Goal: Task Accomplishment & Management: Manage account settings

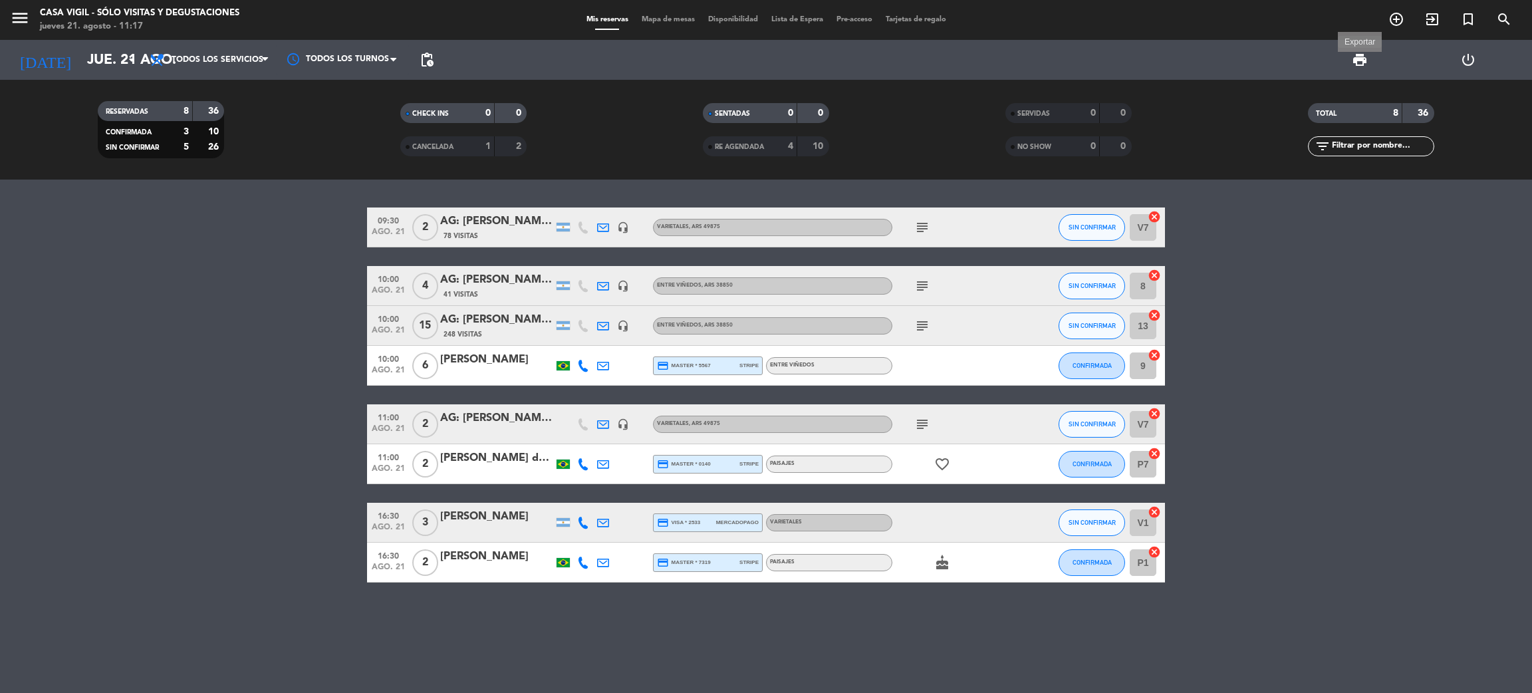
click at [1360, 62] on span "print" at bounding box center [1360, 60] width 16 height 16
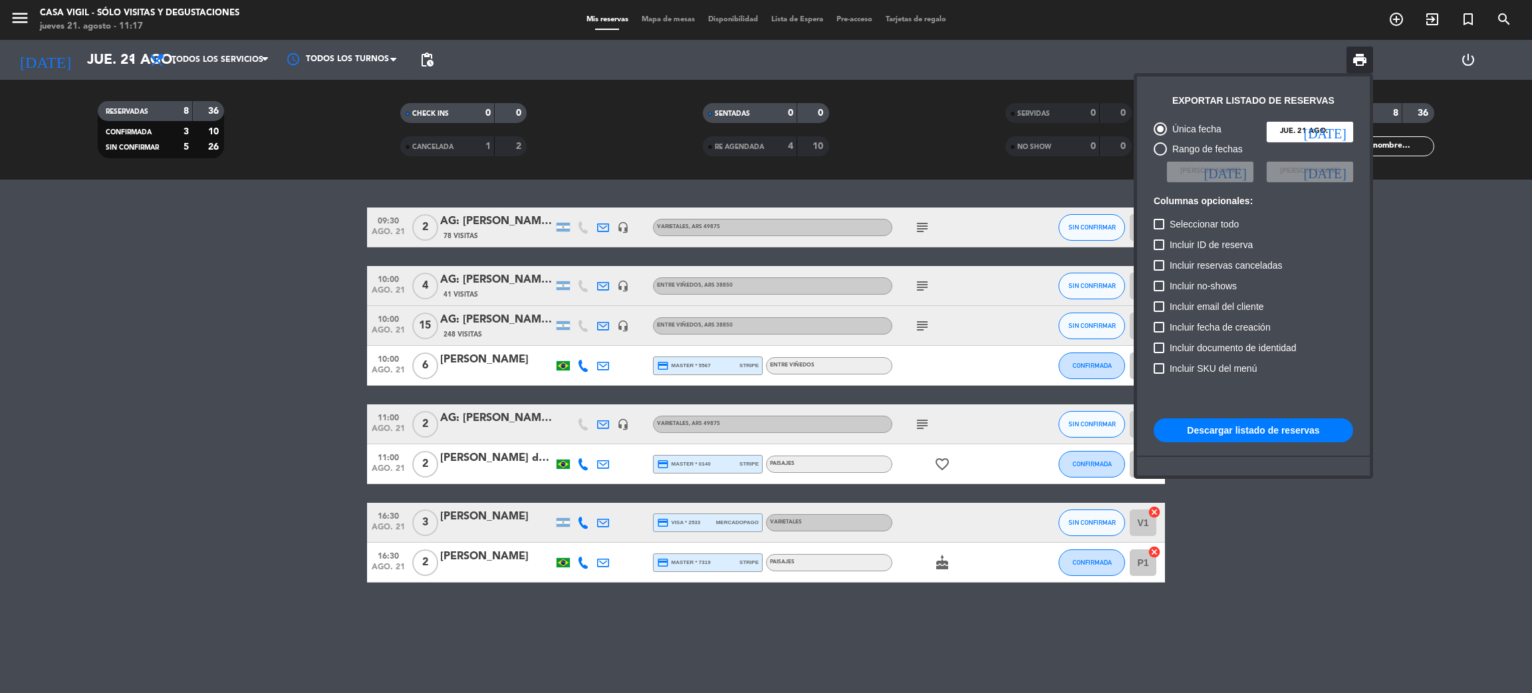
click at [1203, 150] on div "Rango de fechas" at bounding box center [1205, 149] width 76 height 15
click at [1160, 156] on input "Rango de fechas" at bounding box center [1160, 156] width 1 height 1
radio input "true"
radio input "false"
click at [1222, 168] on span "[PERSON_NAME]" at bounding box center [1210, 172] width 60 height 12
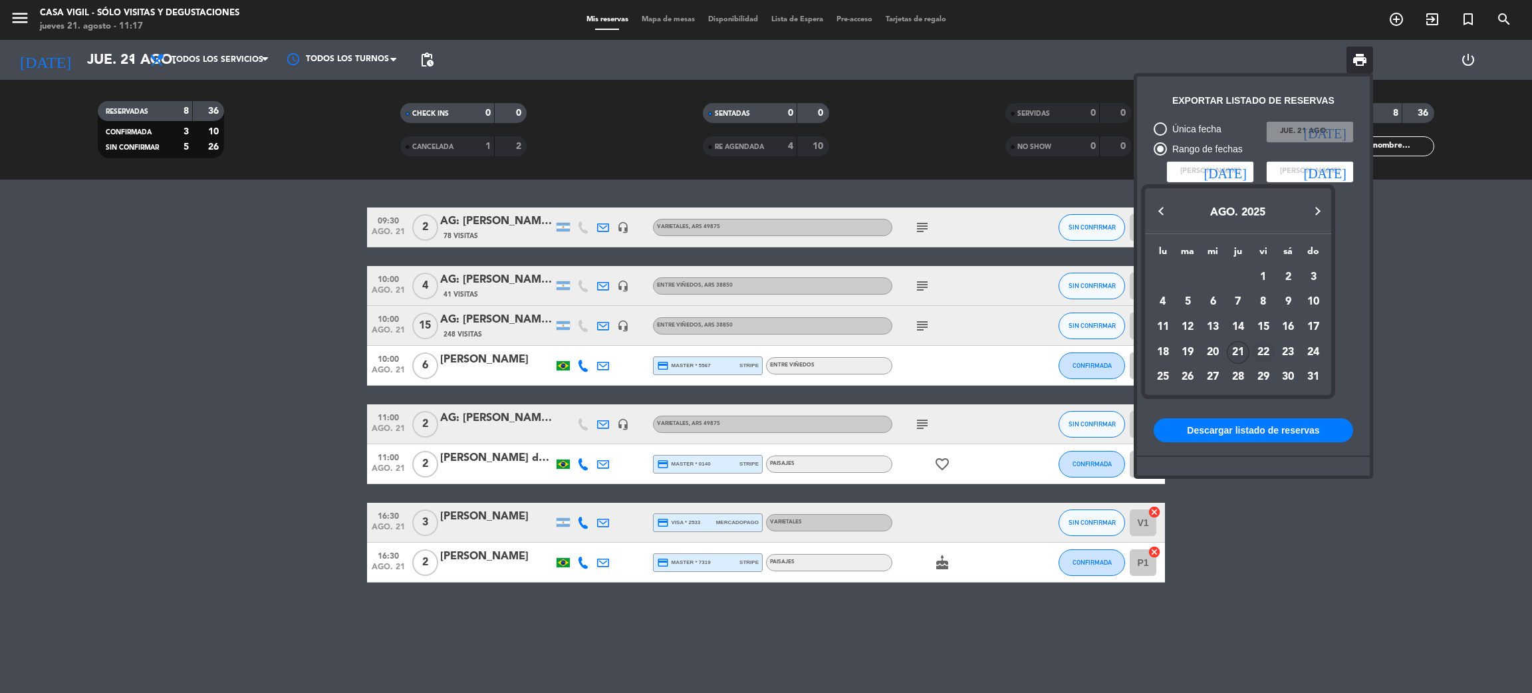
click at [1264, 348] on div "22" at bounding box center [1263, 352] width 23 height 23
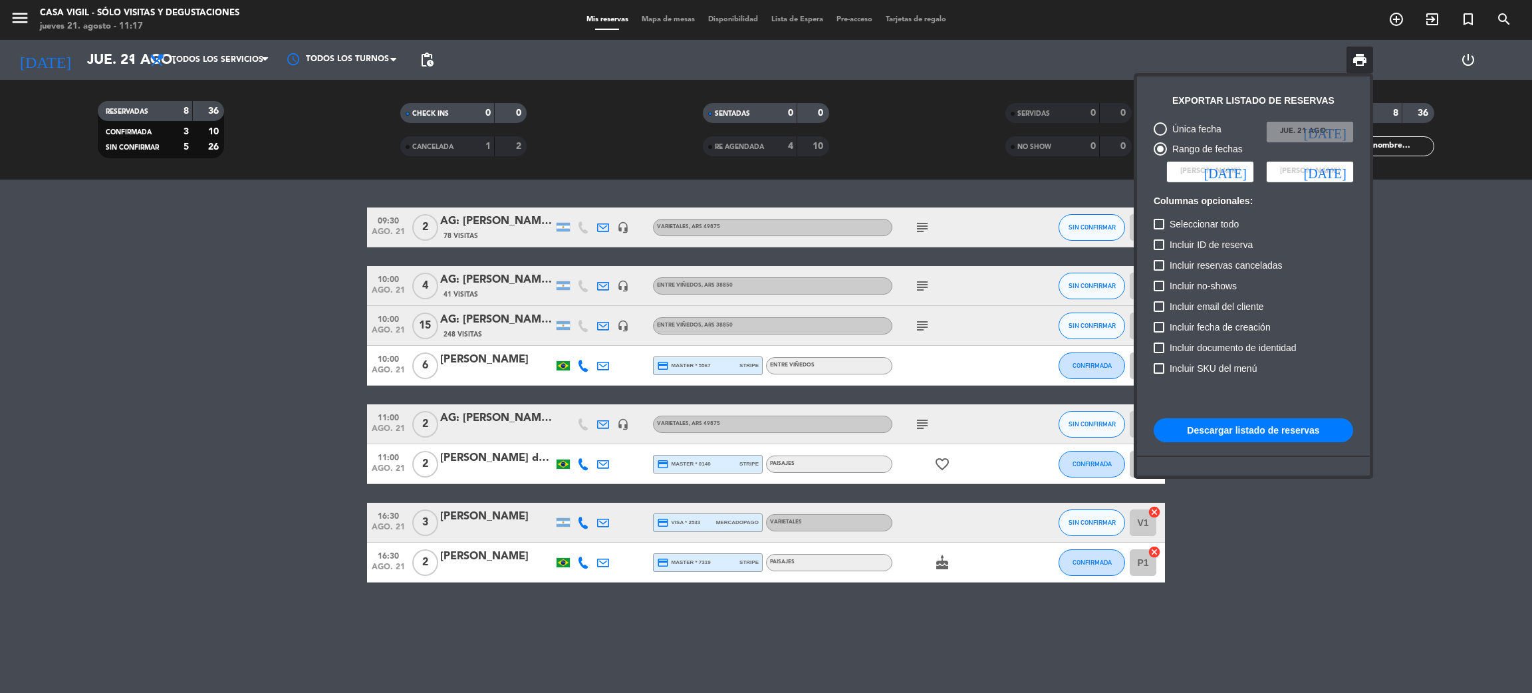
type input "vie. 22 ago."
click at [1284, 170] on span "[PERSON_NAME]" at bounding box center [1310, 172] width 60 height 12
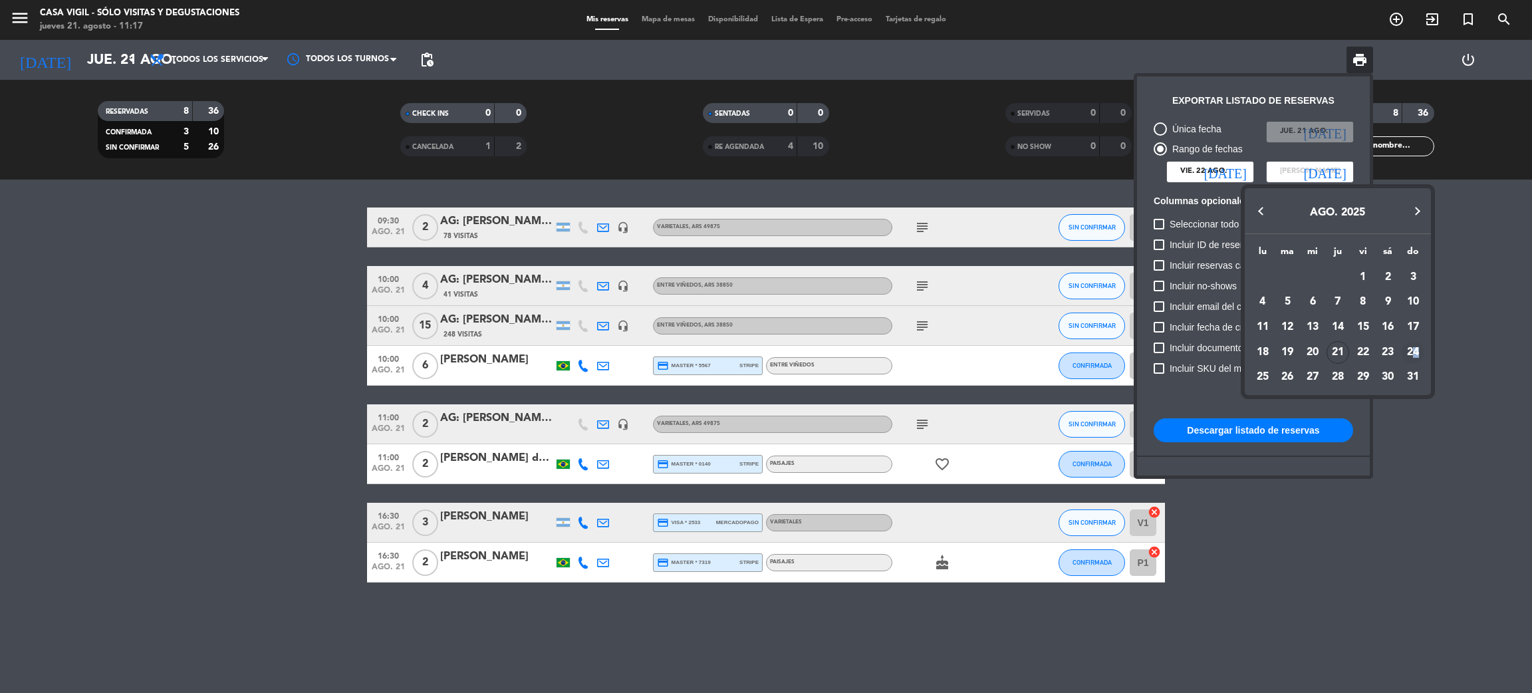
click at [1416, 350] on div "24" at bounding box center [1413, 352] width 23 height 23
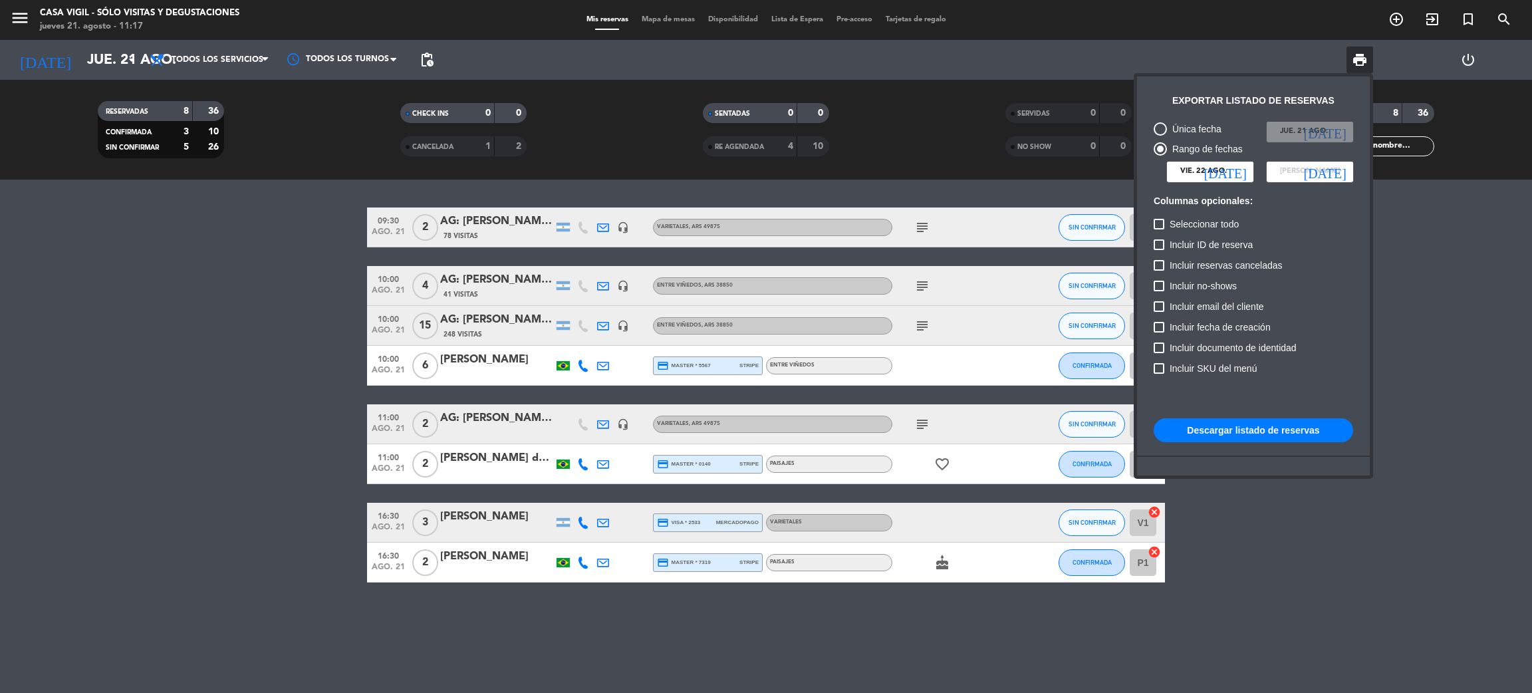
type input "dom. 24 ago."
click at [1230, 433] on button "Descargar listado de reservas" at bounding box center [1253, 430] width 199 height 24
click at [95, 360] on div at bounding box center [766, 346] width 1532 height 693
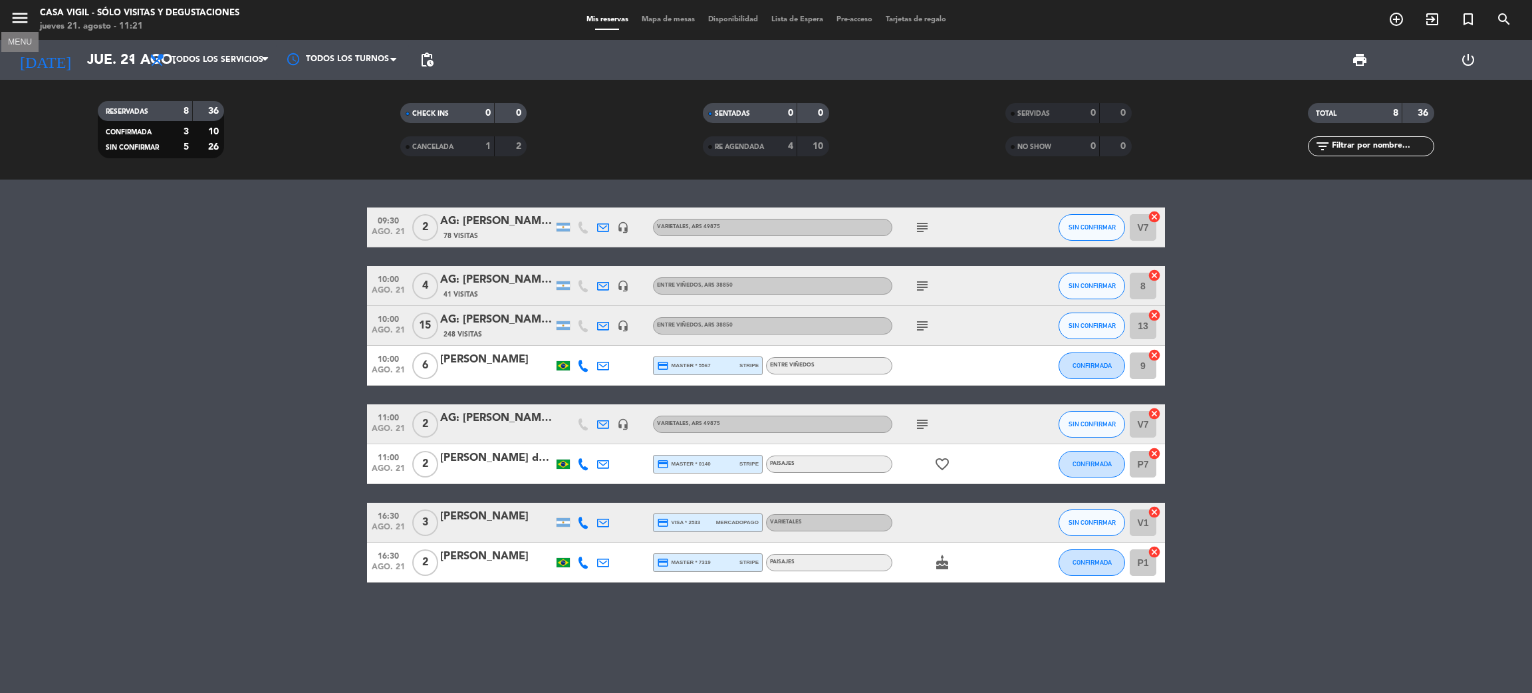
click at [21, 26] on icon "menu" at bounding box center [20, 18] width 20 height 20
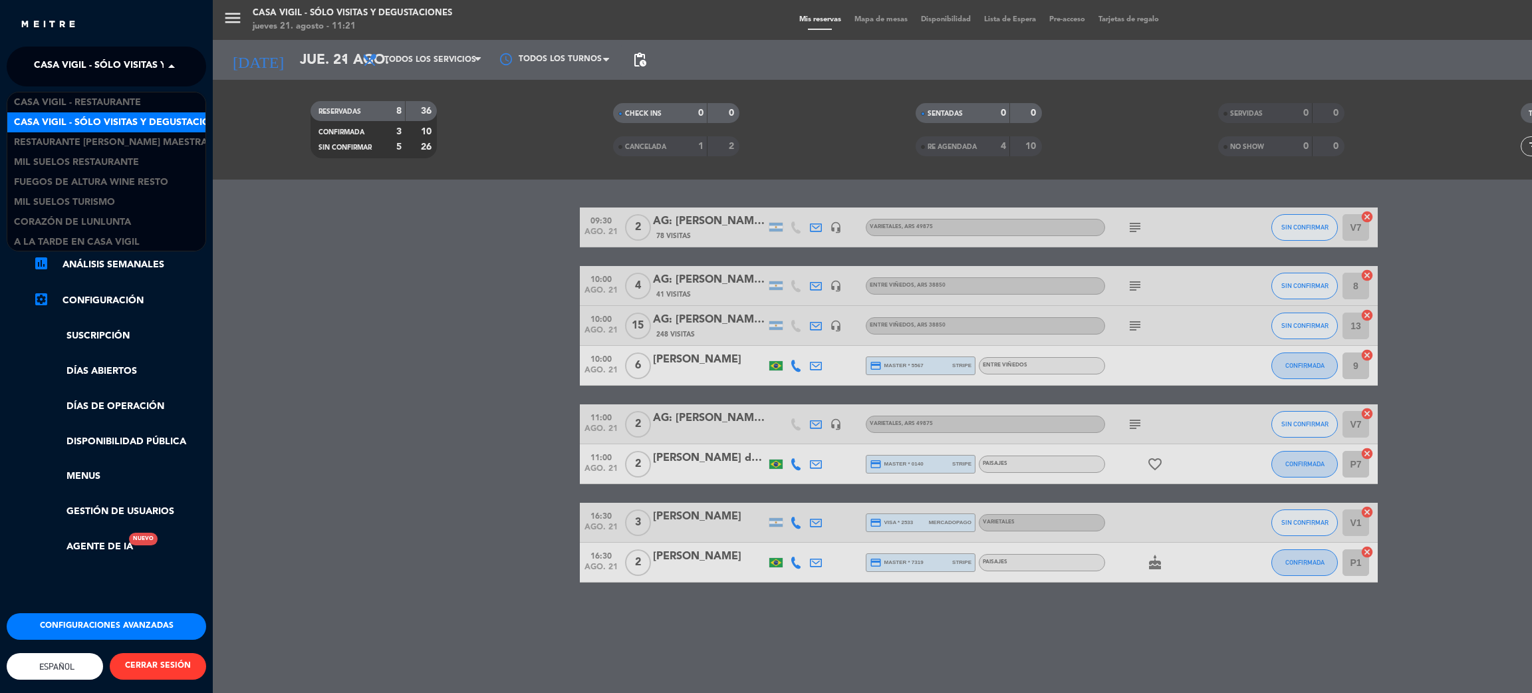
click at [94, 67] on span "Casa Vigil - SÓLO Visitas y Degustaciones" at bounding box center [141, 67] width 215 height 28
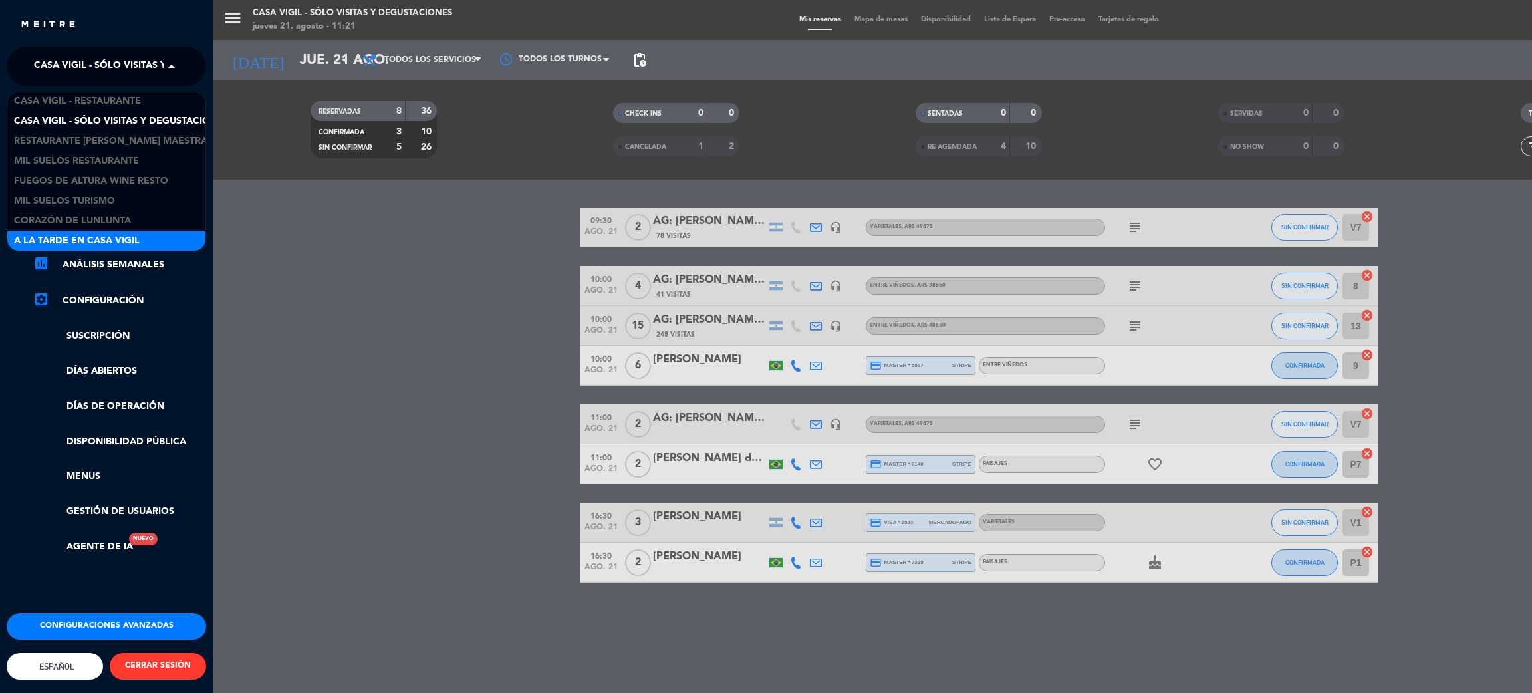
click at [126, 234] on span "A la tarde en Casa Vigil" at bounding box center [77, 240] width 126 height 15
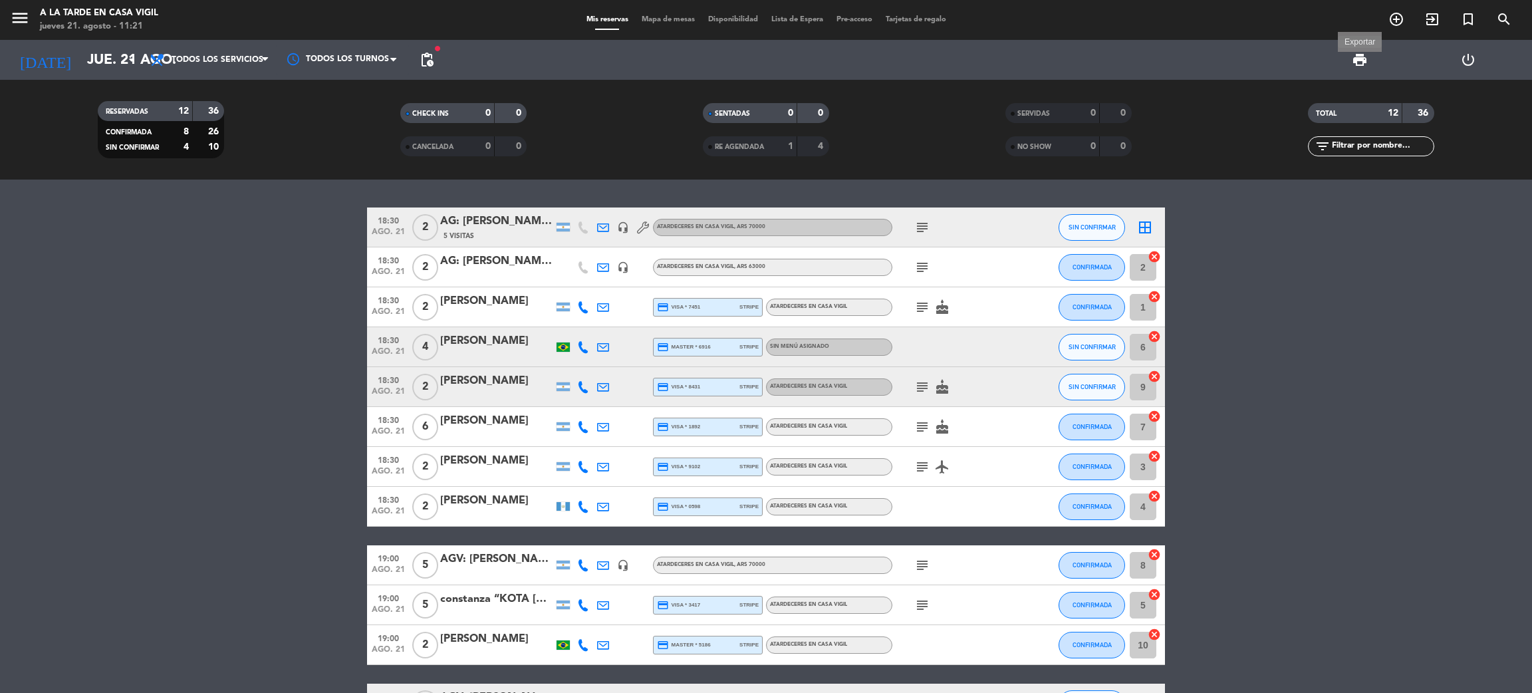
click at [1363, 60] on span "print" at bounding box center [1360, 60] width 16 height 16
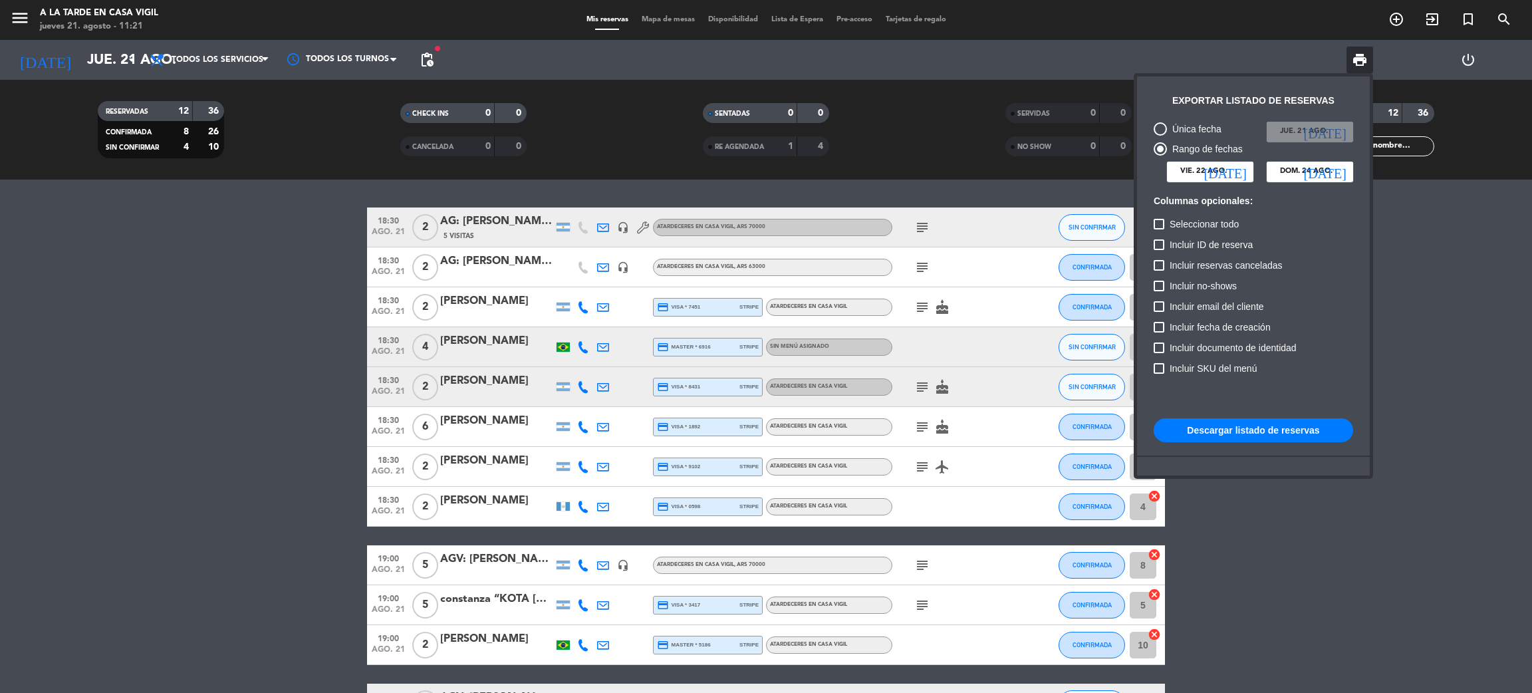
click at [1363, 60] on span "print" at bounding box center [1360, 60] width 16 height 16
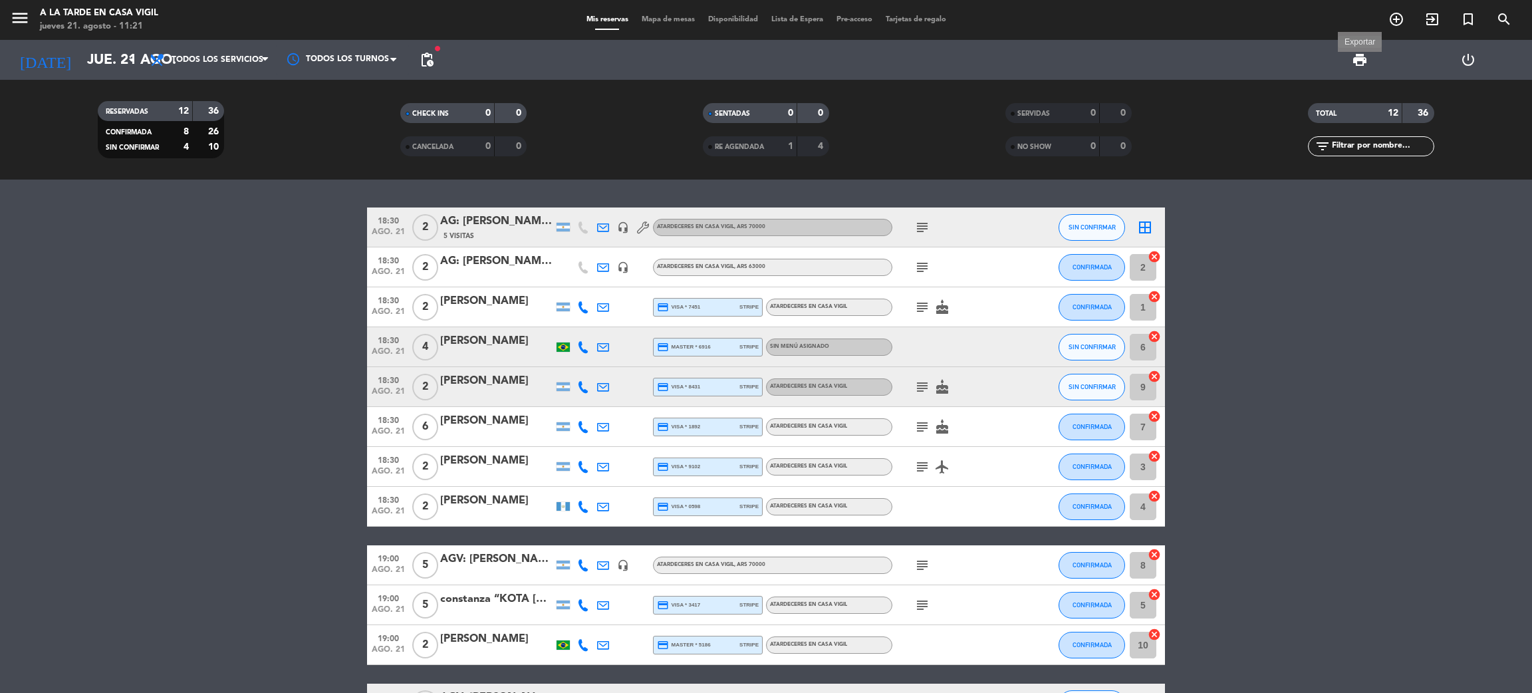
click at [1364, 64] on span "print" at bounding box center [1360, 60] width 16 height 16
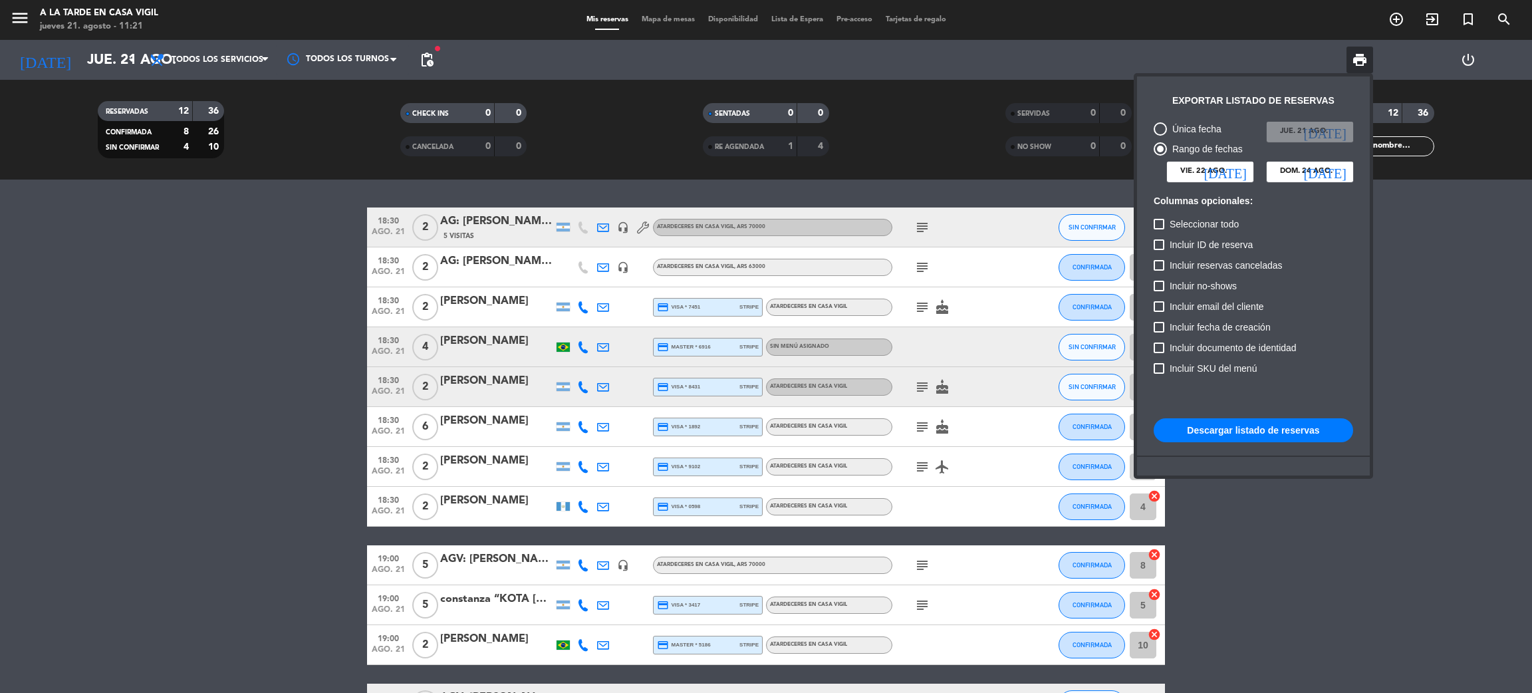
click at [1269, 429] on button "Descargar listado de reservas" at bounding box center [1253, 430] width 199 height 24
click at [200, 402] on div at bounding box center [766, 346] width 1532 height 693
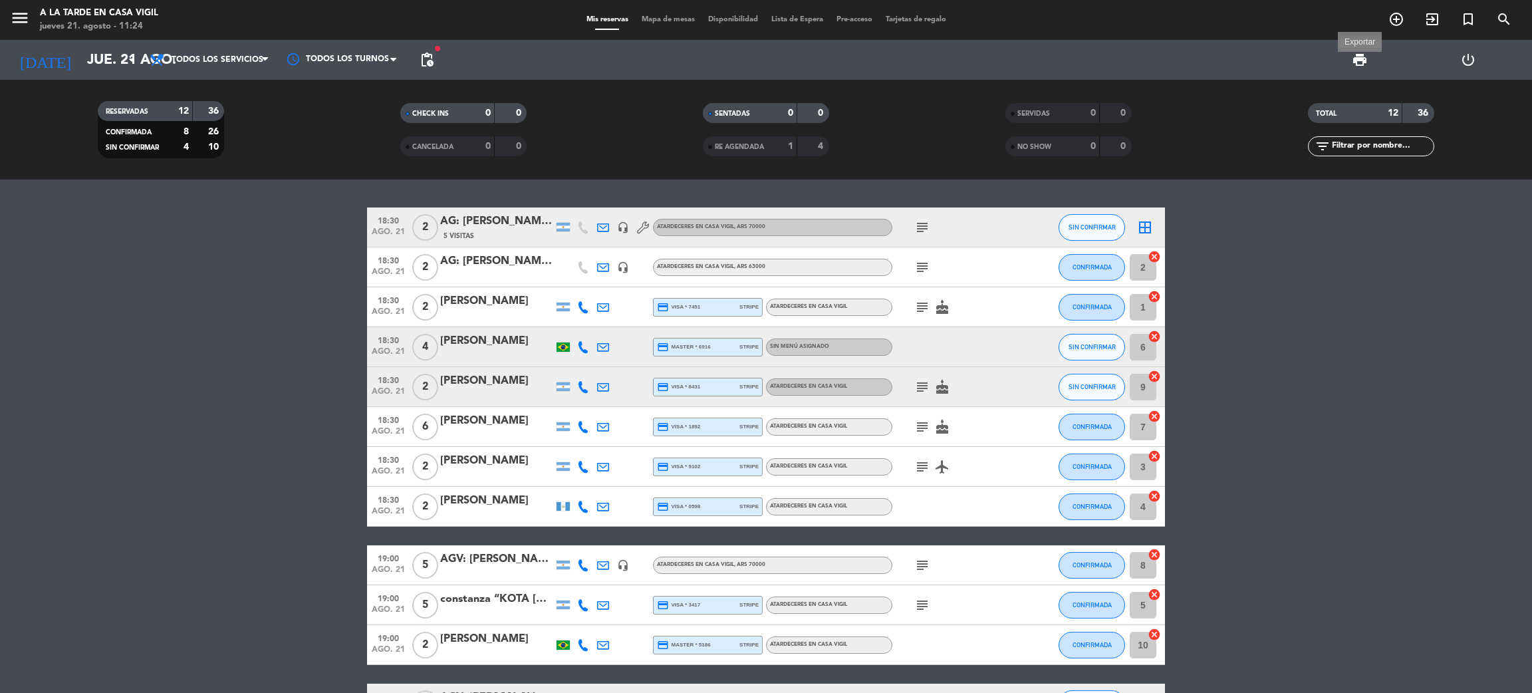
click at [1355, 63] on span "print" at bounding box center [1360, 60] width 16 height 16
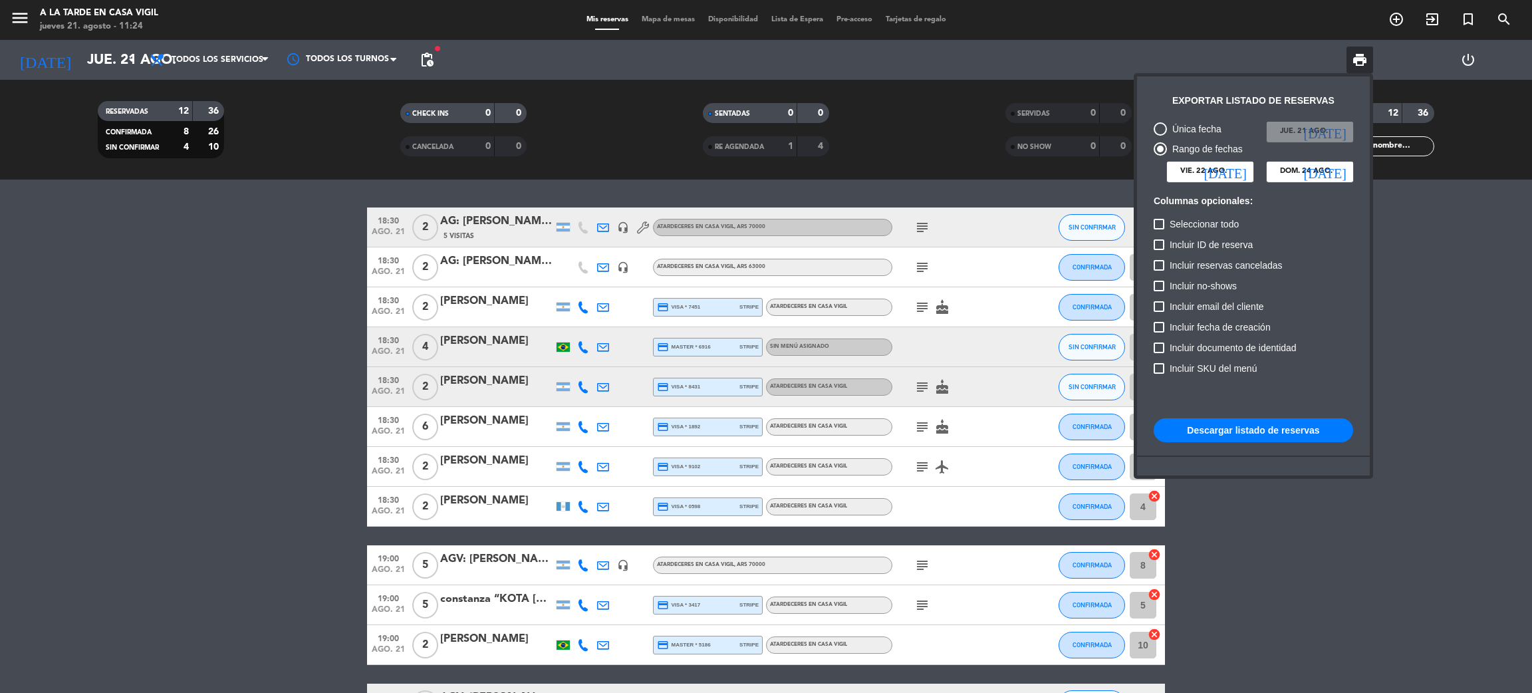
click at [1245, 435] on button "Descargar listado de reservas" at bounding box center [1253, 430] width 199 height 24
drag, startPoint x: 18, startPoint y: 372, endPoint x: 26, endPoint y: 217, distance: 155.8
click at [18, 371] on div at bounding box center [766, 346] width 1532 height 693
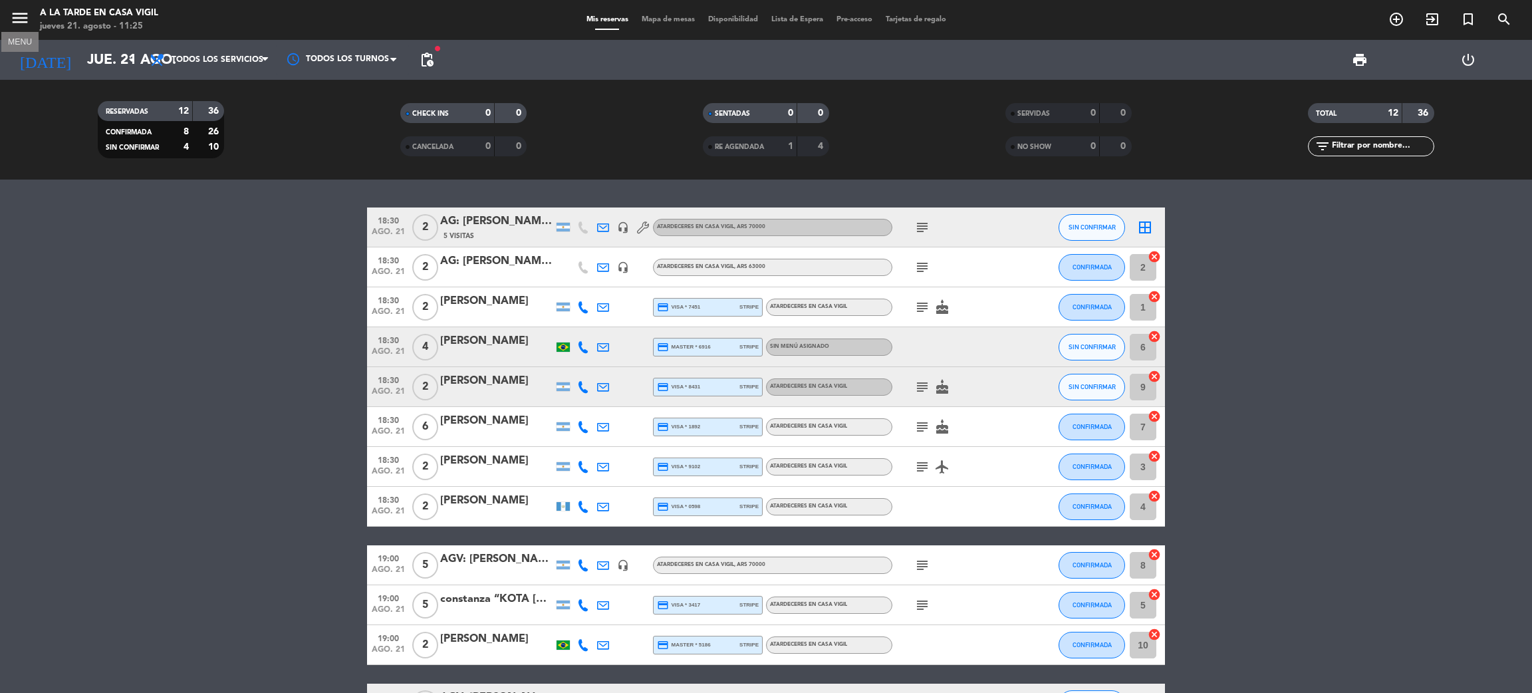
click at [15, 19] on icon "menu" at bounding box center [20, 18] width 20 height 20
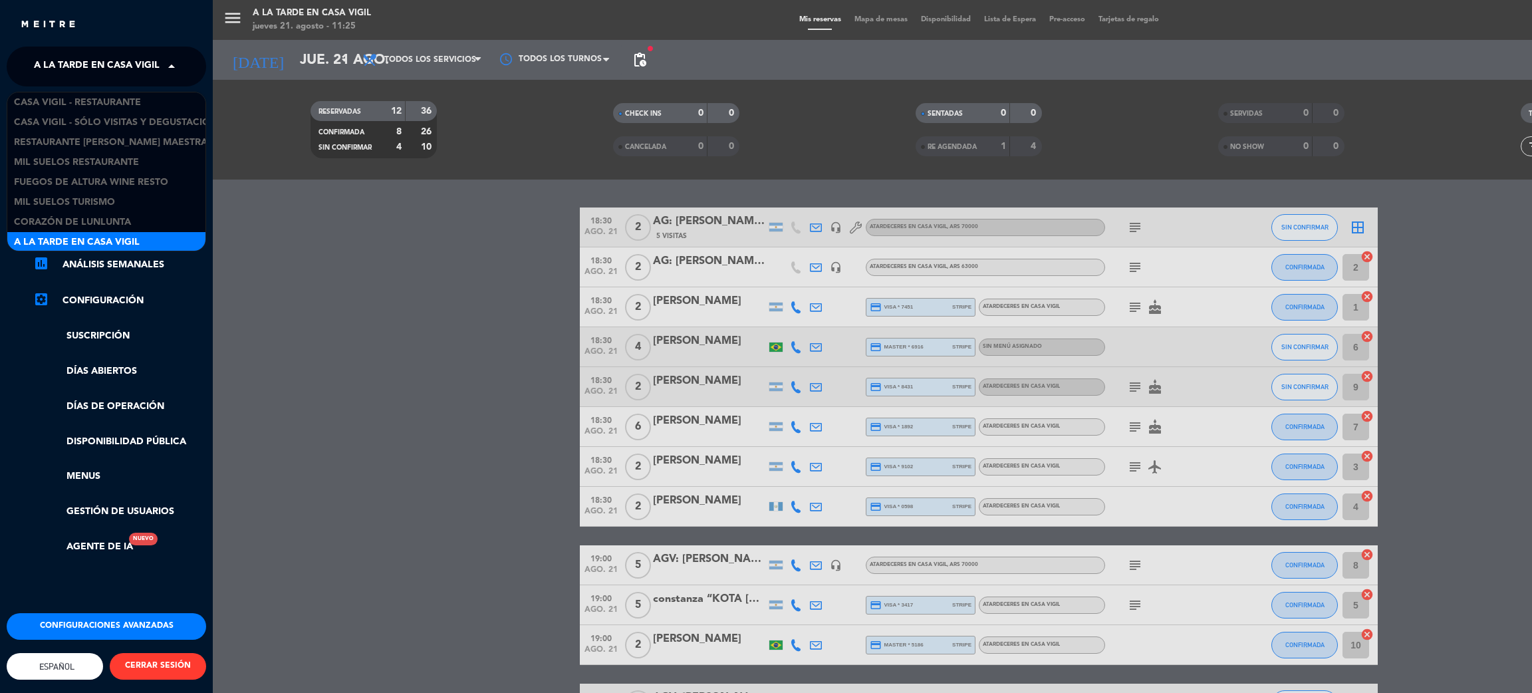
click at [90, 66] on span "A la tarde en Casa Vigil" at bounding box center [97, 67] width 126 height 28
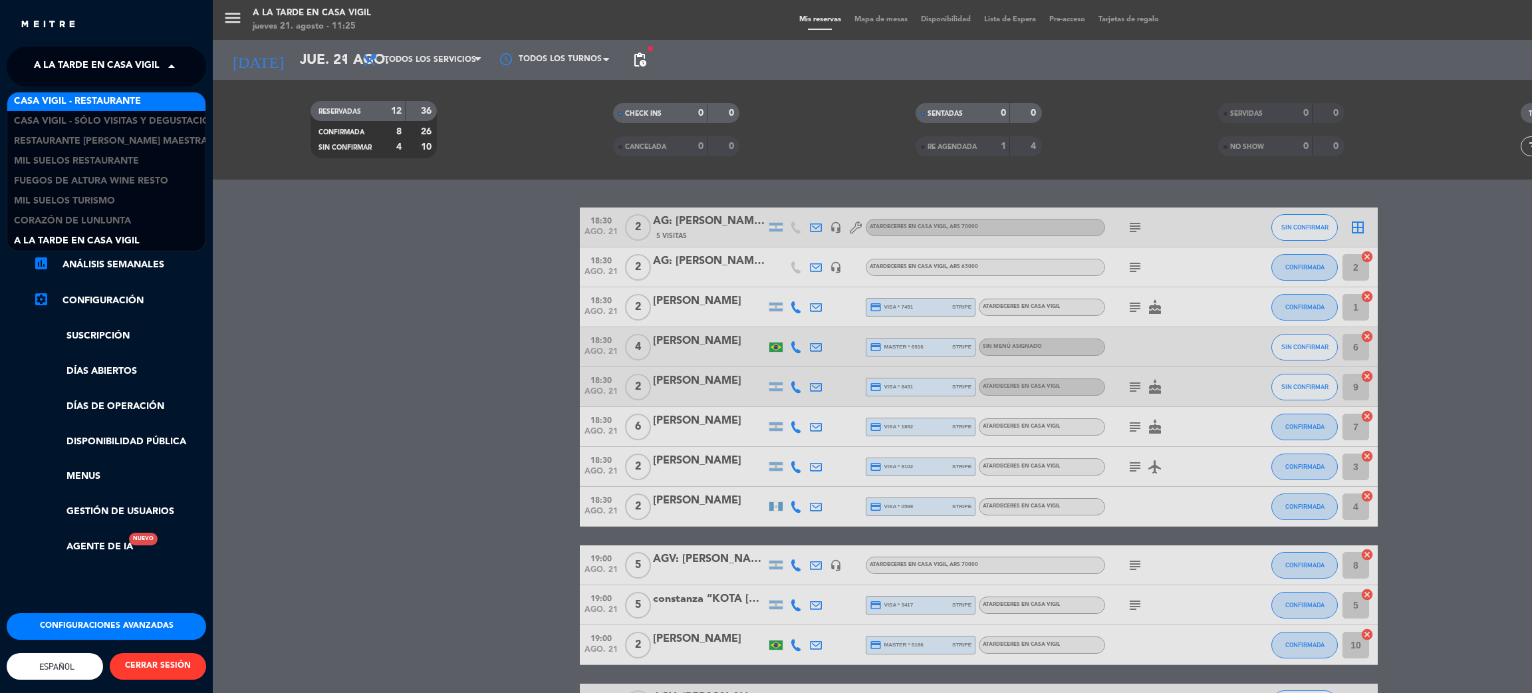
click at [103, 101] on span "Casa Vigil - Restaurante" at bounding box center [77, 101] width 127 height 15
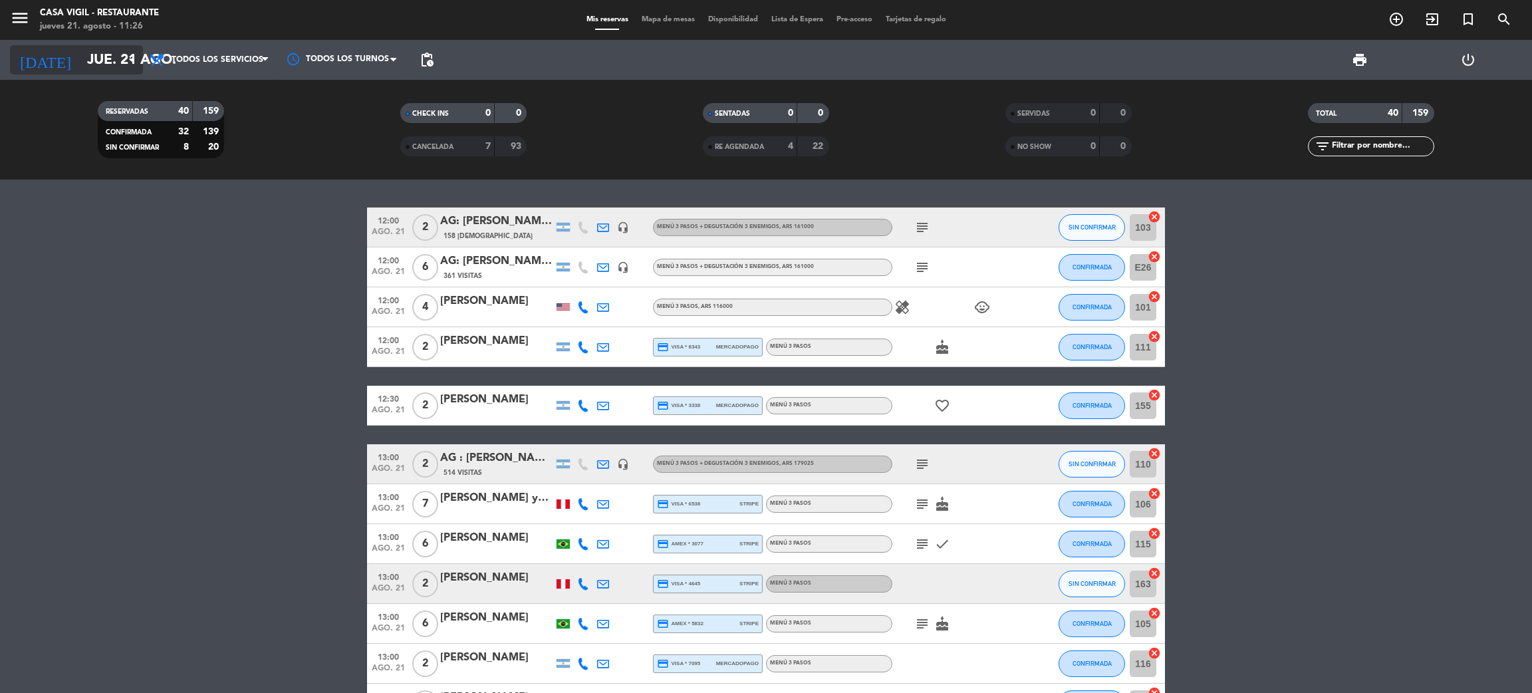
click at [107, 53] on input "jue. 21 ago." at bounding box center [171, 60] width 183 height 30
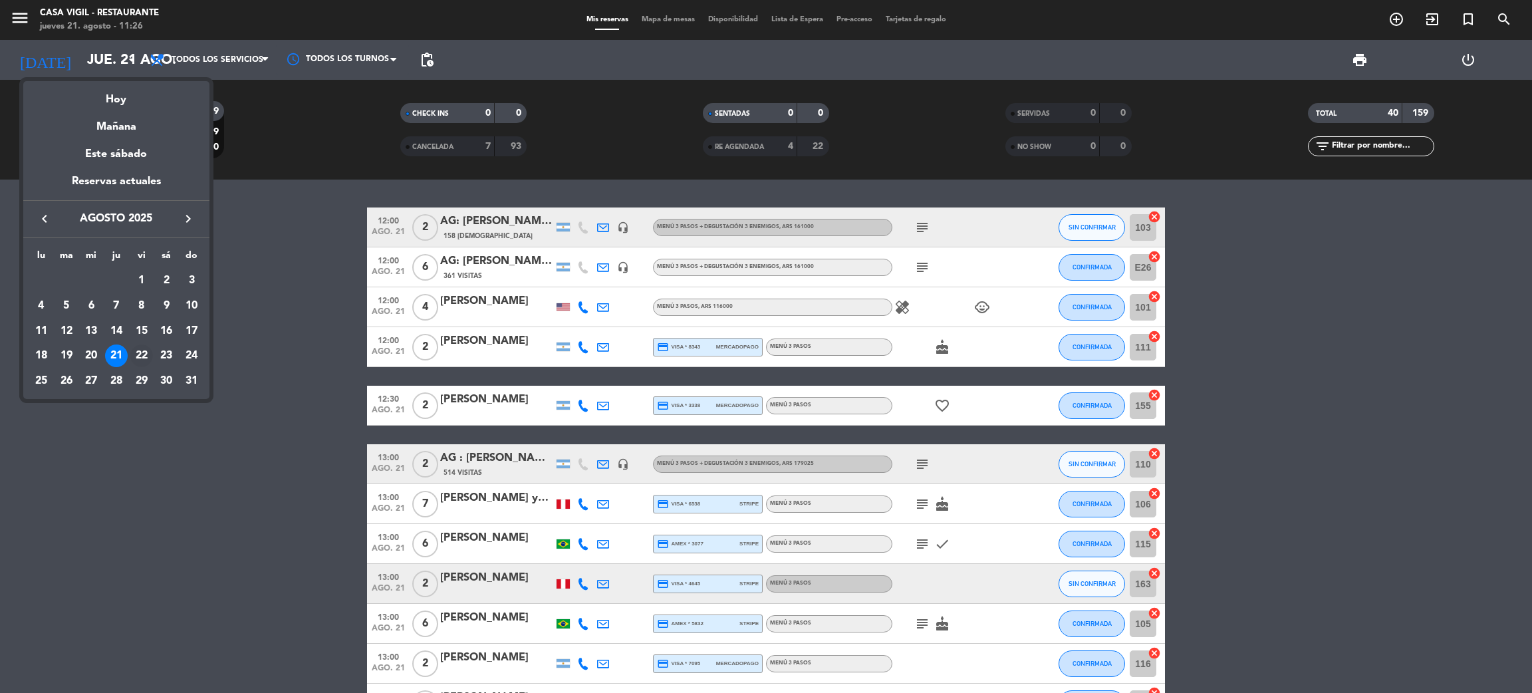
click at [146, 354] on div "22" at bounding box center [141, 355] width 23 height 23
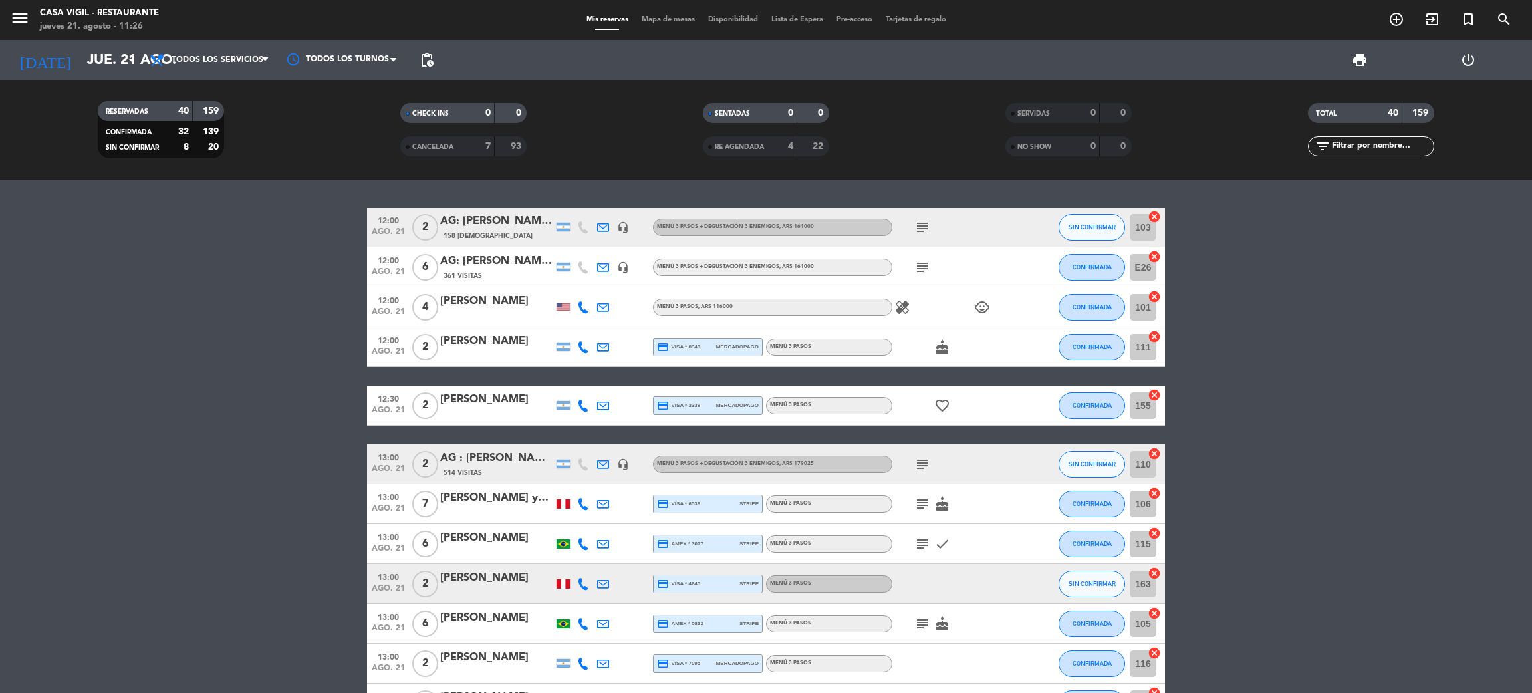
type input "vie. 22 ago."
click at [1355, 59] on span "print" at bounding box center [1360, 60] width 16 height 16
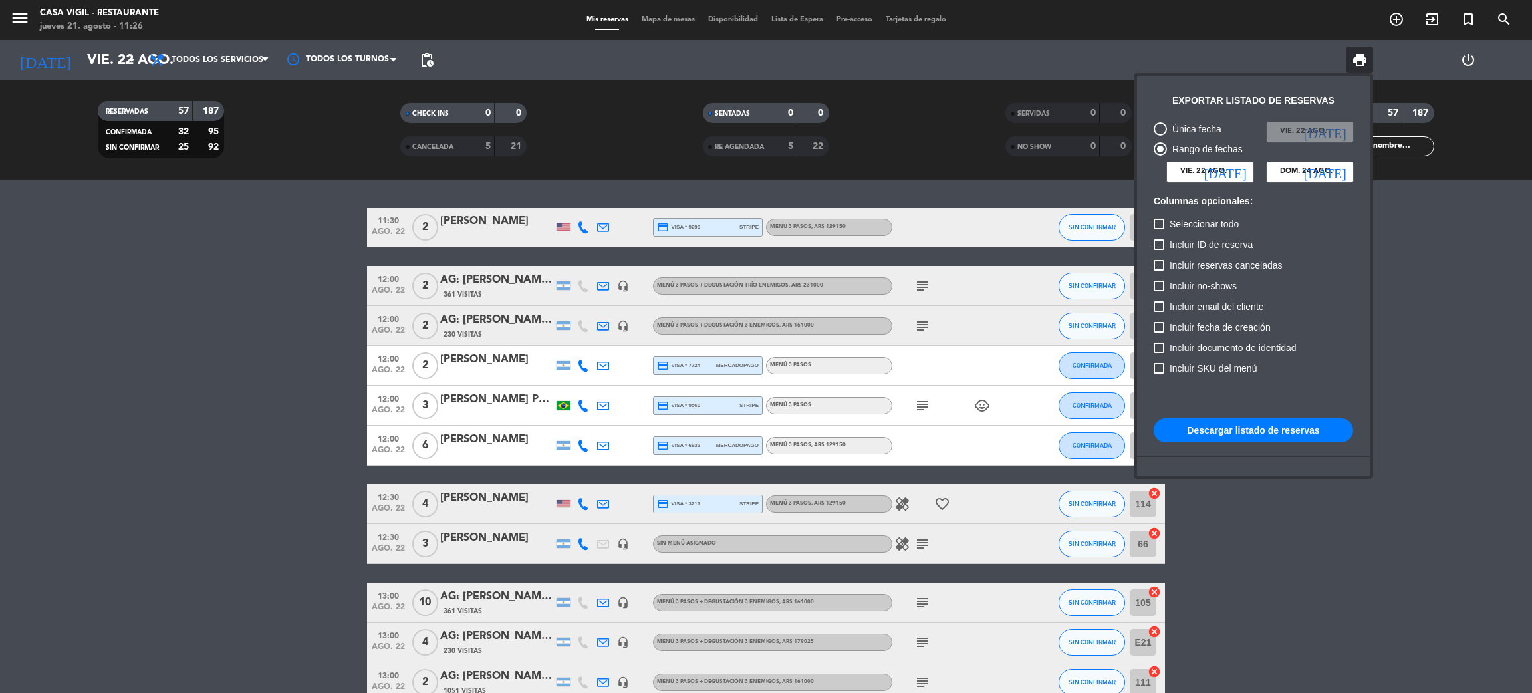
click at [1454, 330] on div at bounding box center [766, 346] width 1532 height 693
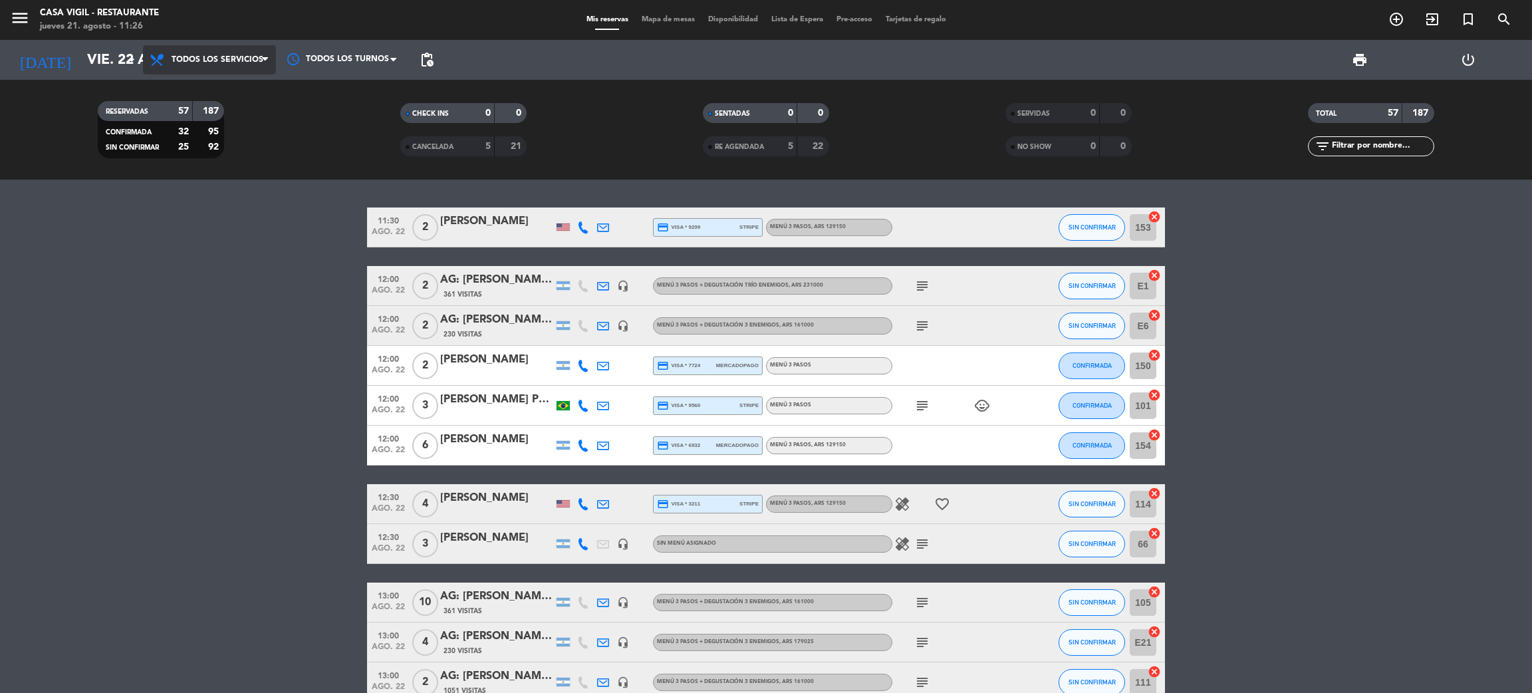
click at [208, 59] on span "Todos los servicios" at bounding box center [218, 59] width 92 height 9
click at [201, 62] on span "Todos los servicios" at bounding box center [218, 59] width 92 height 9
click at [211, 89] on div "menu Casa Vigil - Restaurante jueves 21. agosto - 11:26 Mis reservas Mapa de me…" at bounding box center [766, 90] width 1532 height 180
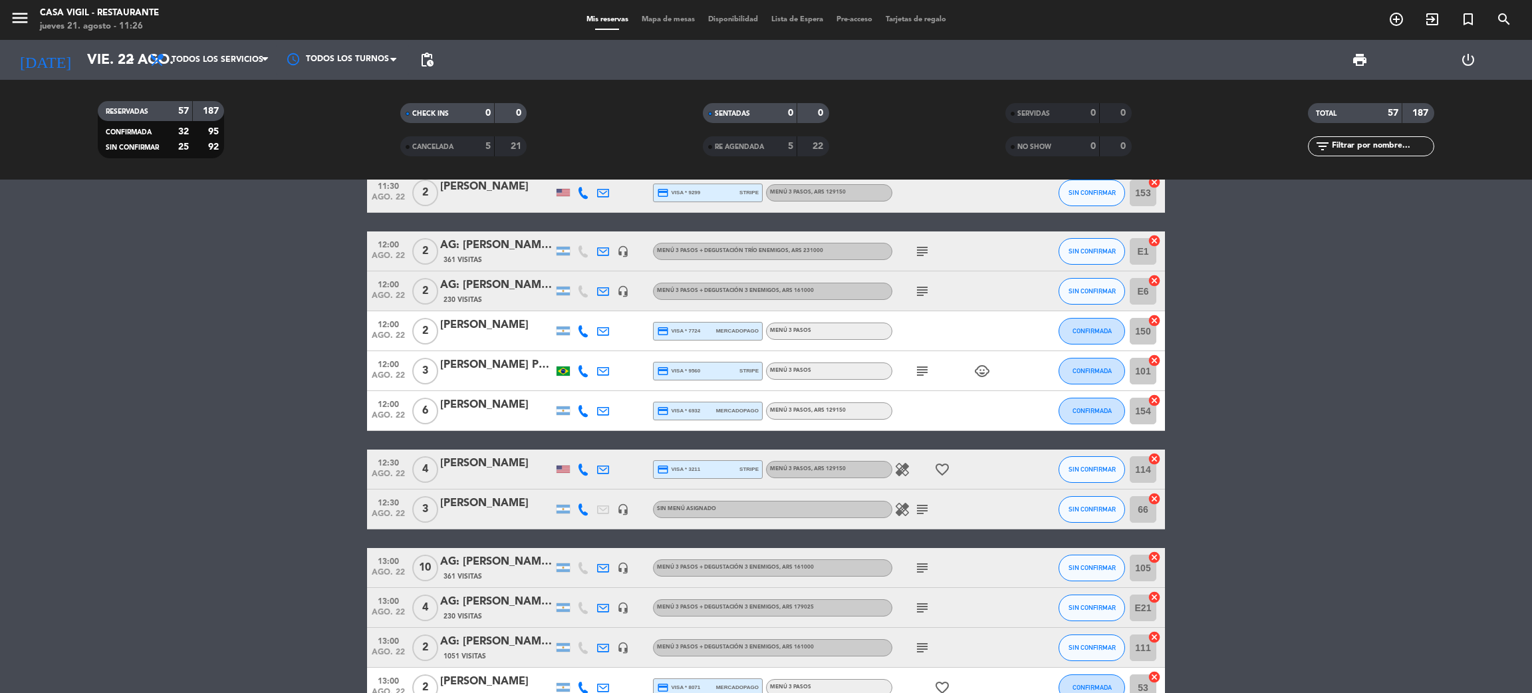
scroll to position [0, 0]
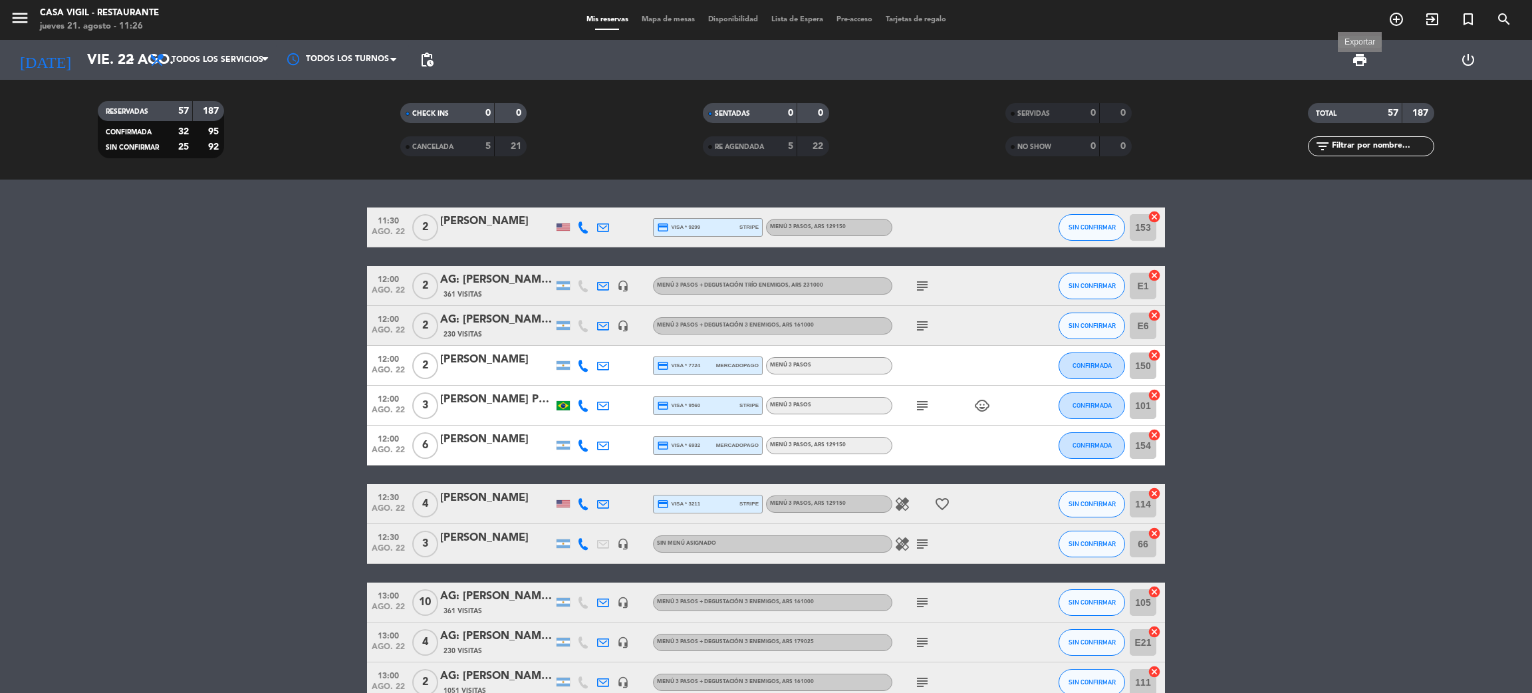
click at [1361, 61] on span "print" at bounding box center [1360, 60] width 16 height 16
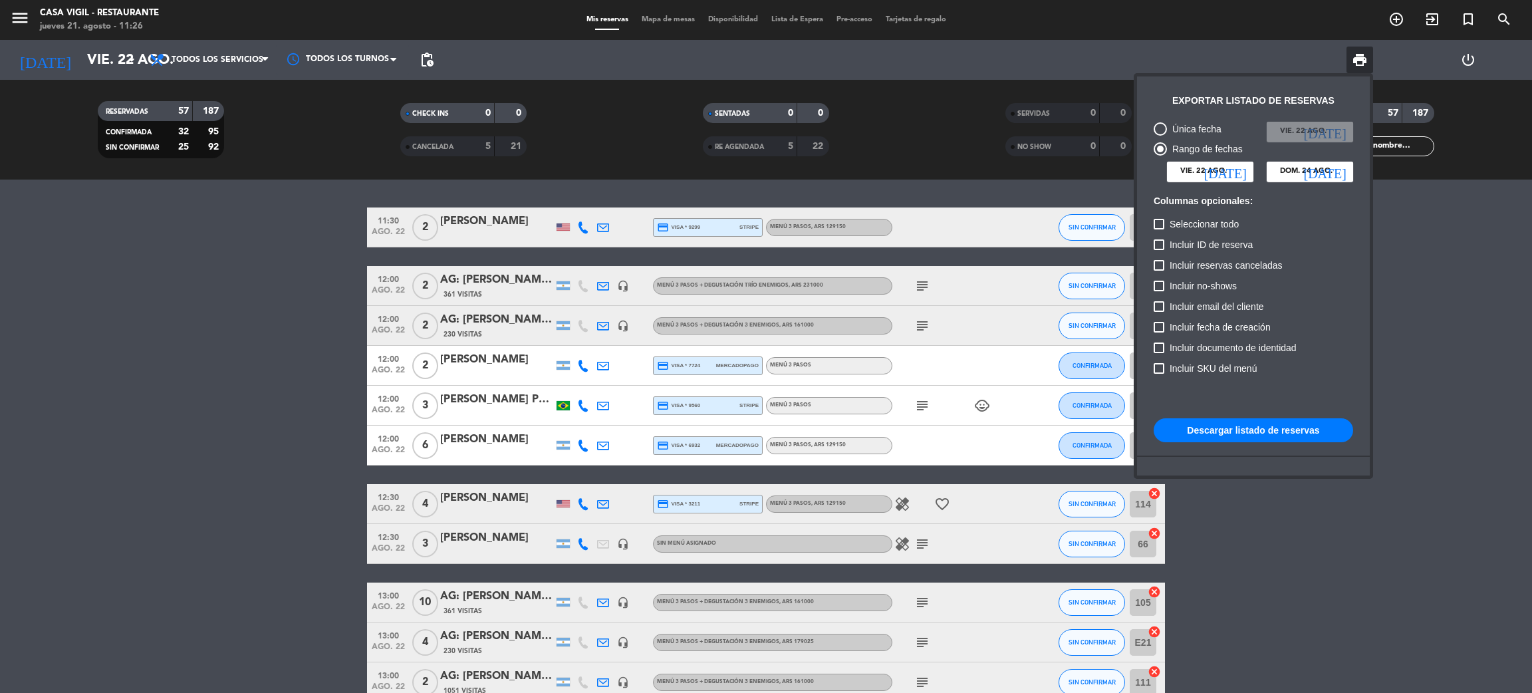
click at [1263, 430] on button "Descargar listado de reservas" at bounding box center [1253, 430] width 199 height 24
click at [1467, 348] on div at bounding box center [766, 346] width 1532 height 693
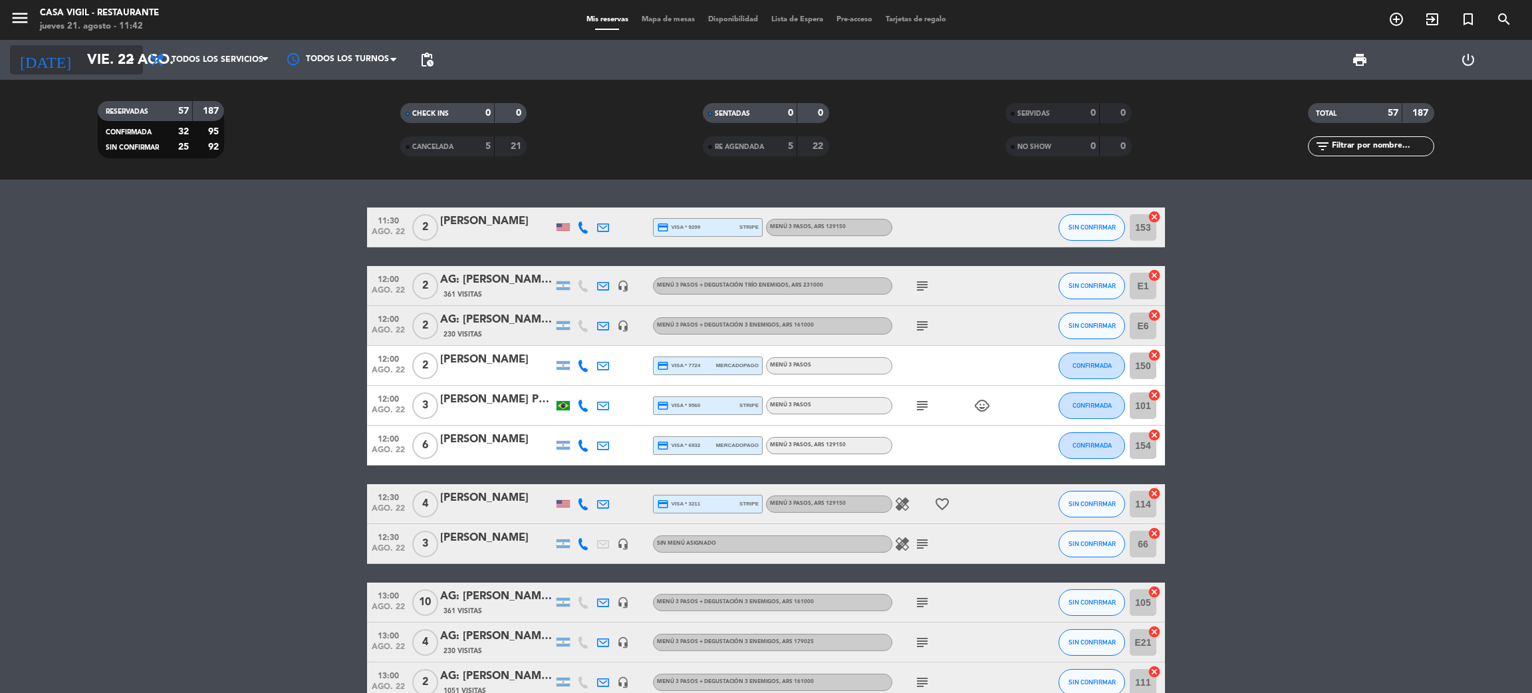
click at [98, 51] on input "vie. 22 ago." at bounding box center [171, 60] width 183 height 30
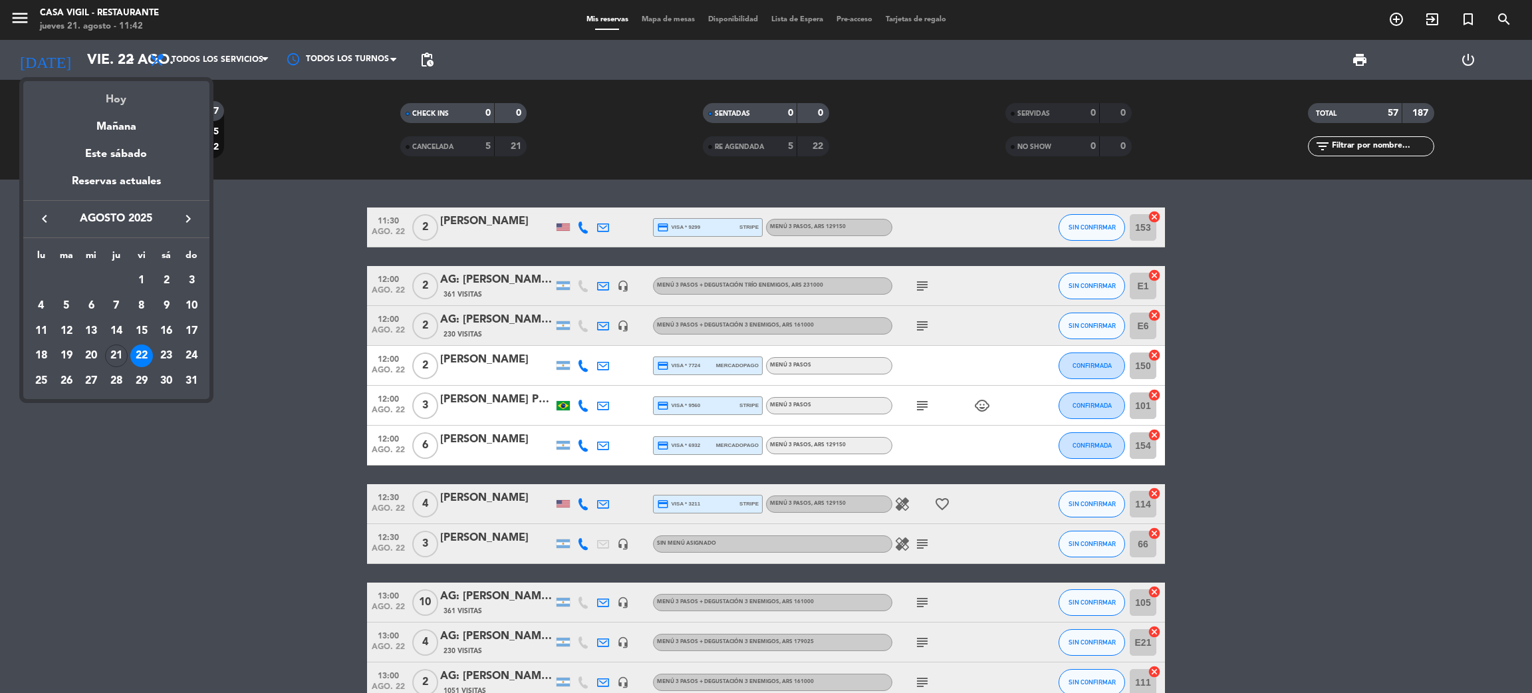
click at [130, 99] on div "Hoy" at bounding box center [116, 94] width 186 height 27
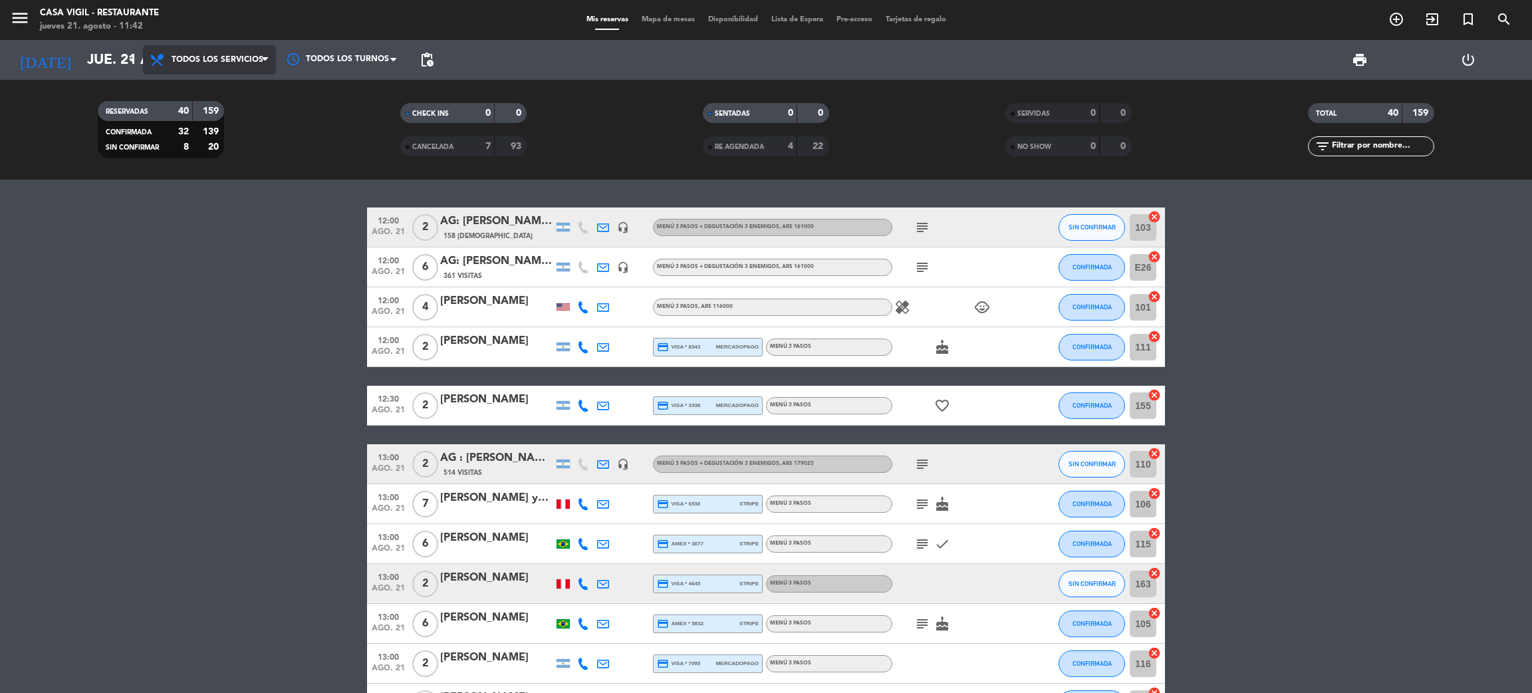
click at [215, 60] on span "Todos los servicios" at bounding box center [218, 59] width 92 height 9
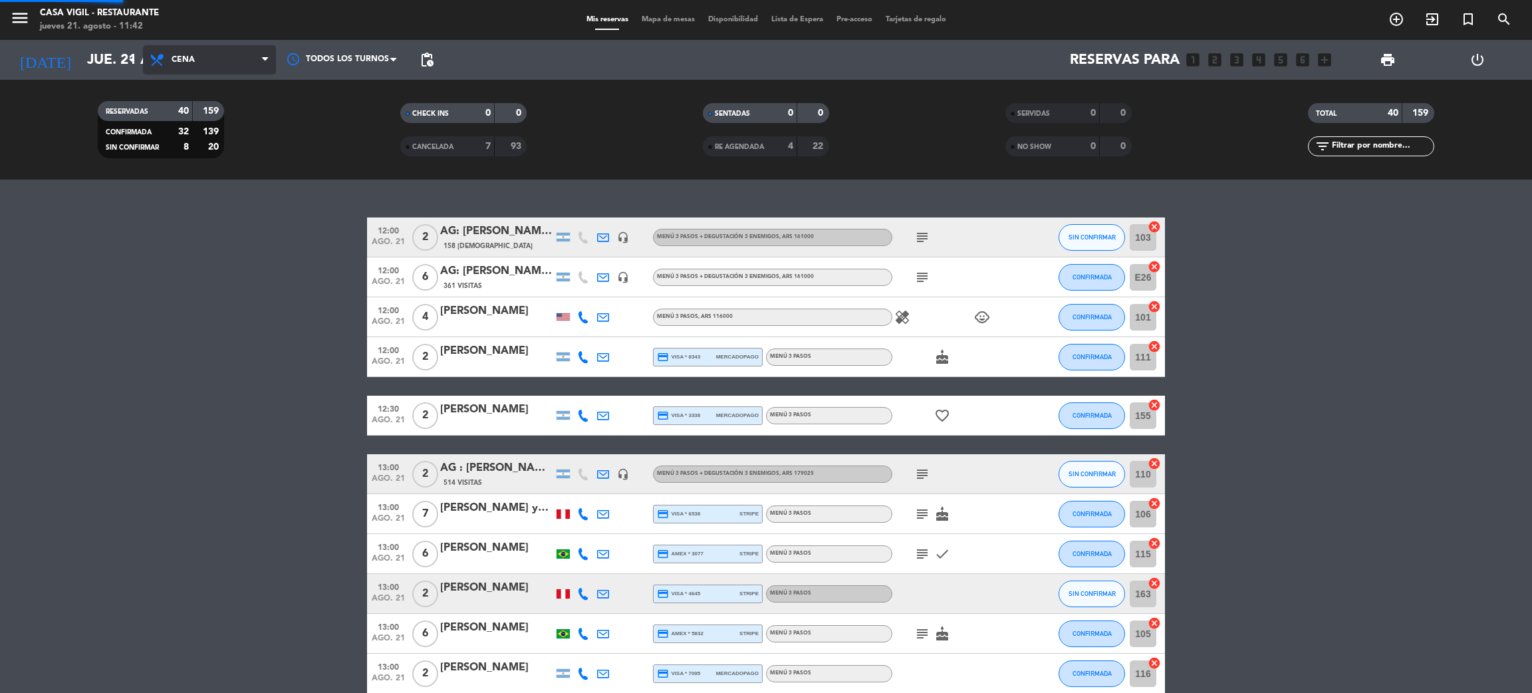
click at [208, 145] on div "menu Casa Vigil - Restaurante jueves 21. agosto - 11:42 Mis reservas Mapa de me…" at bounding box center [766, 90] width 1532 height 180
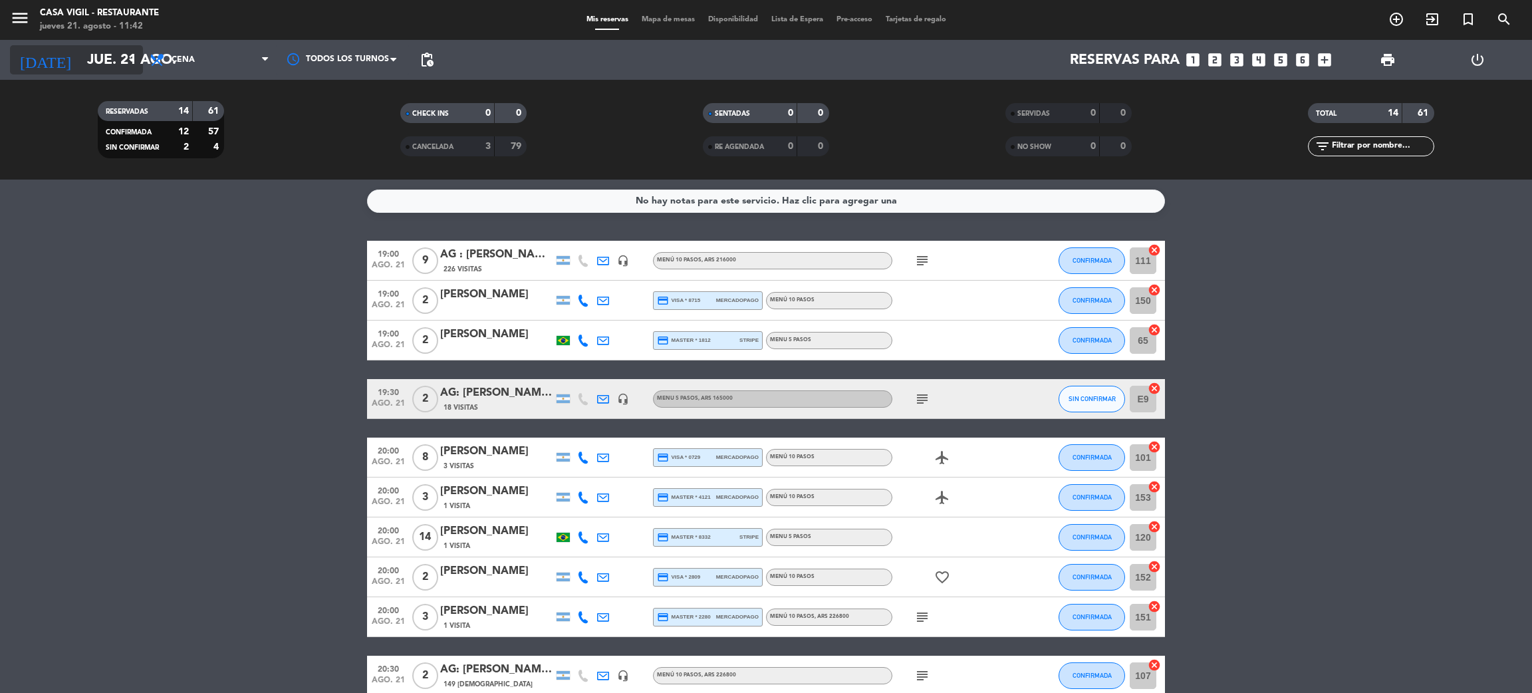
click at [102, 58] on input "jue. 21 ago." at bounding box center [171, 60] width 183 height 30
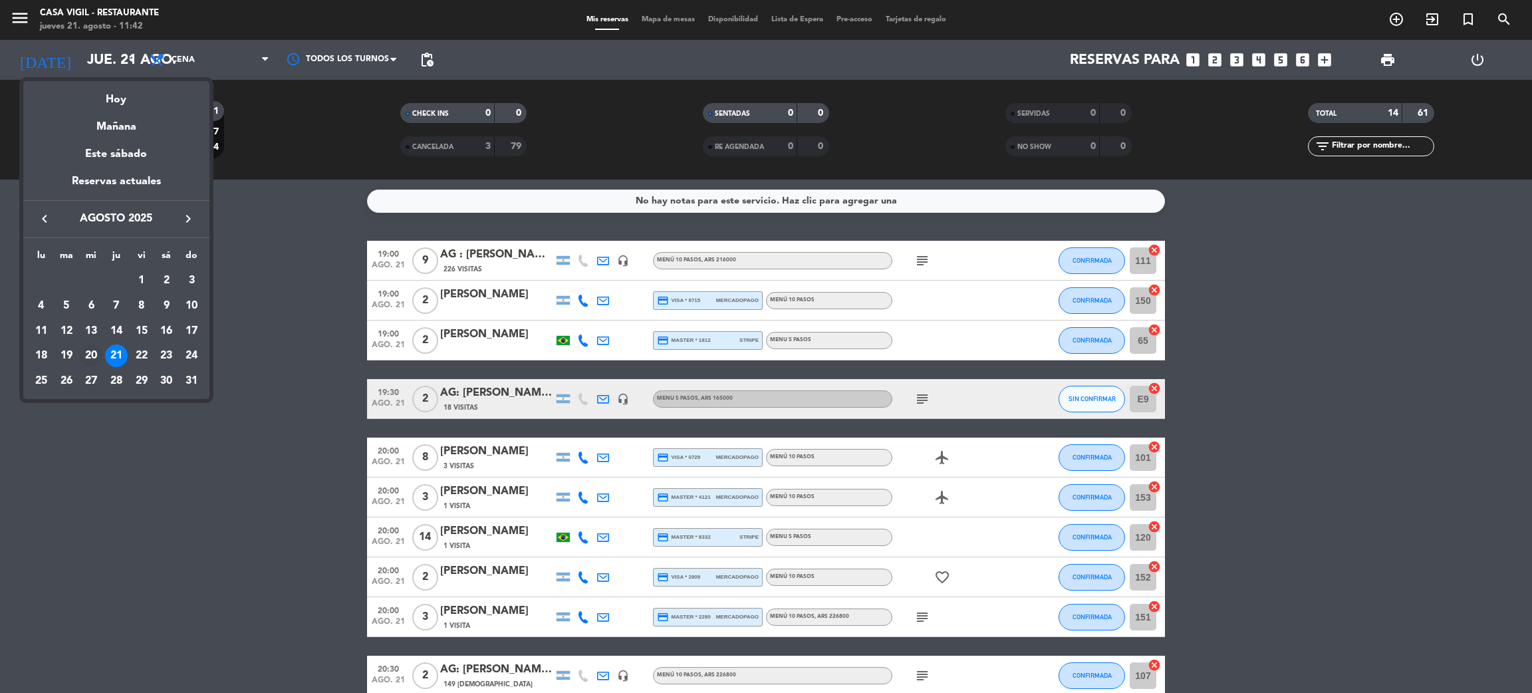
click at [90, 355] on div "20" at bounding box center [91, 355] width 23 height 23
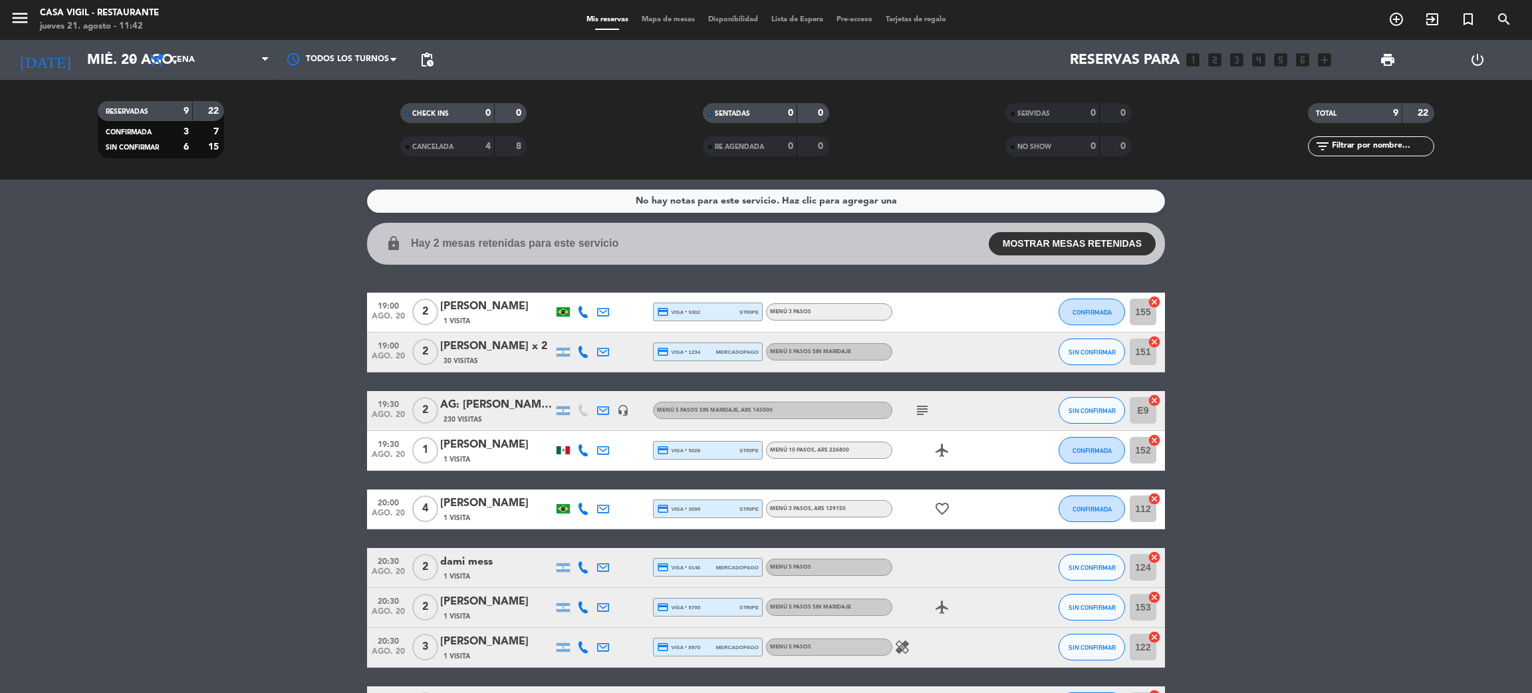
click at [504, 403] on div "AG: [PERSON_NAME] Joaquim X2/ SUNTRIP" at bounding box center [496, 404] width 113 height 17
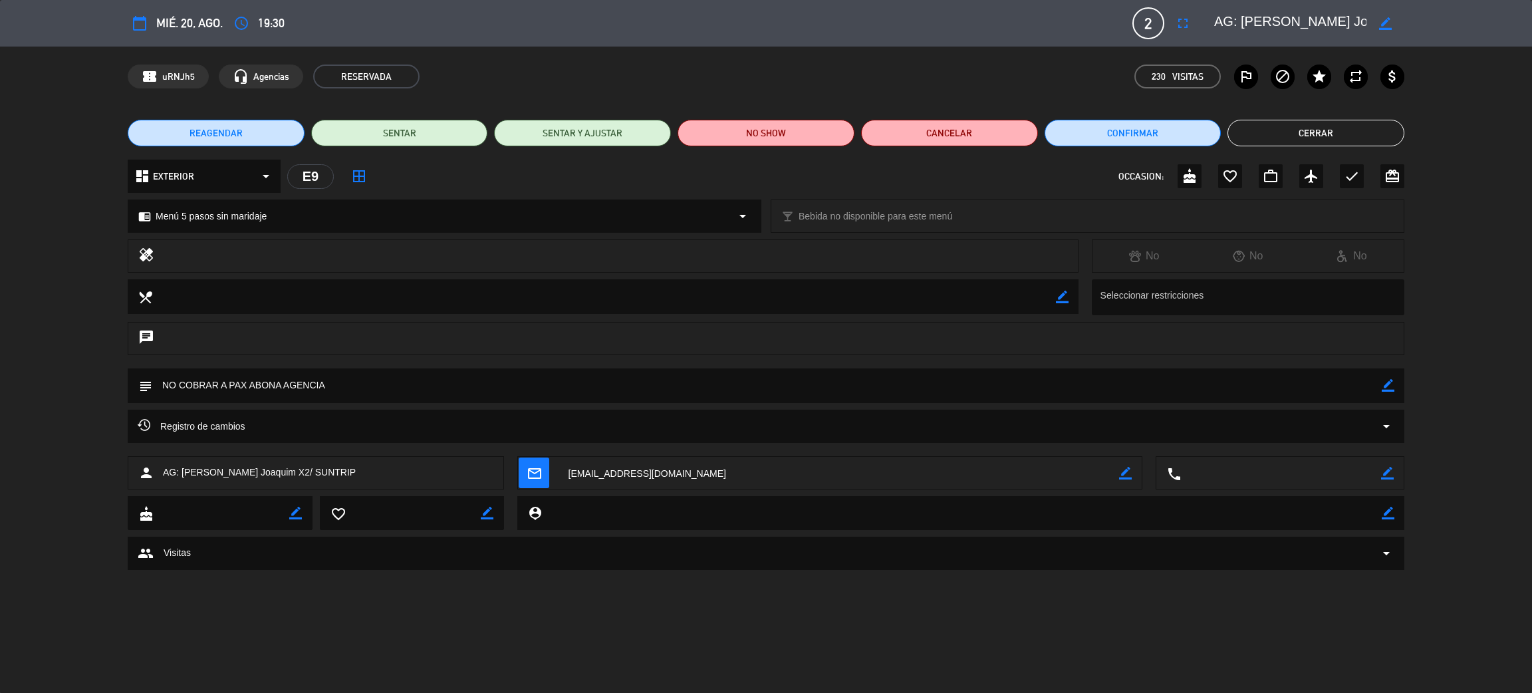
click at [297, 430] on div "Registro de cambios arrow_drop_down" at bounding box center [766, 426] width 1257 height 16
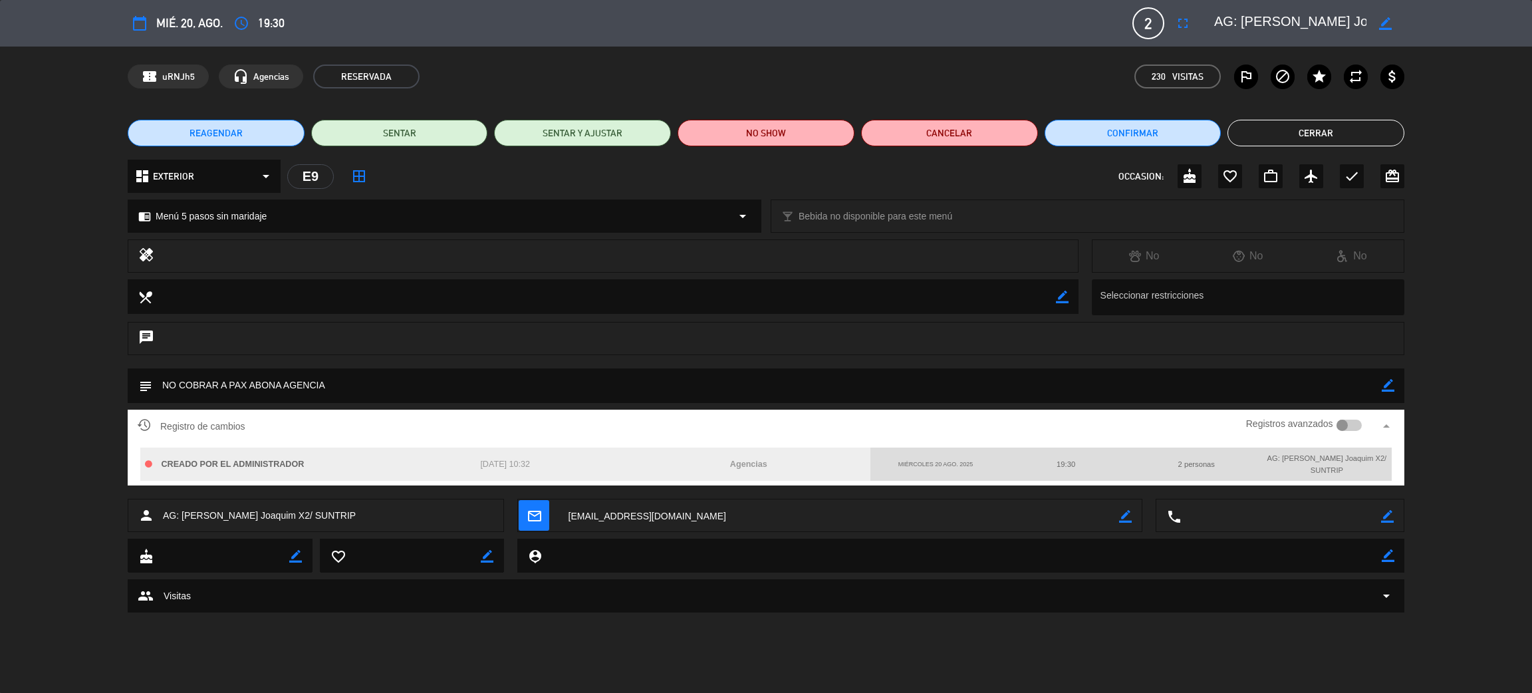
drag, startPoint x: 460, startPoint y: 465, endPoint x: 725, endPoint y: 614, distance: 304.0
click at [564, 467] on div "[DATE] 10:32" at bounding box center [505, 464] width 243 height 23
click at [17, 450] on div "Registro de cambios Registros avanzados arrow_drop_up CREADO POR EL ADMINISTRAD…" at bounding box center [766, 455] width 1532 height 90
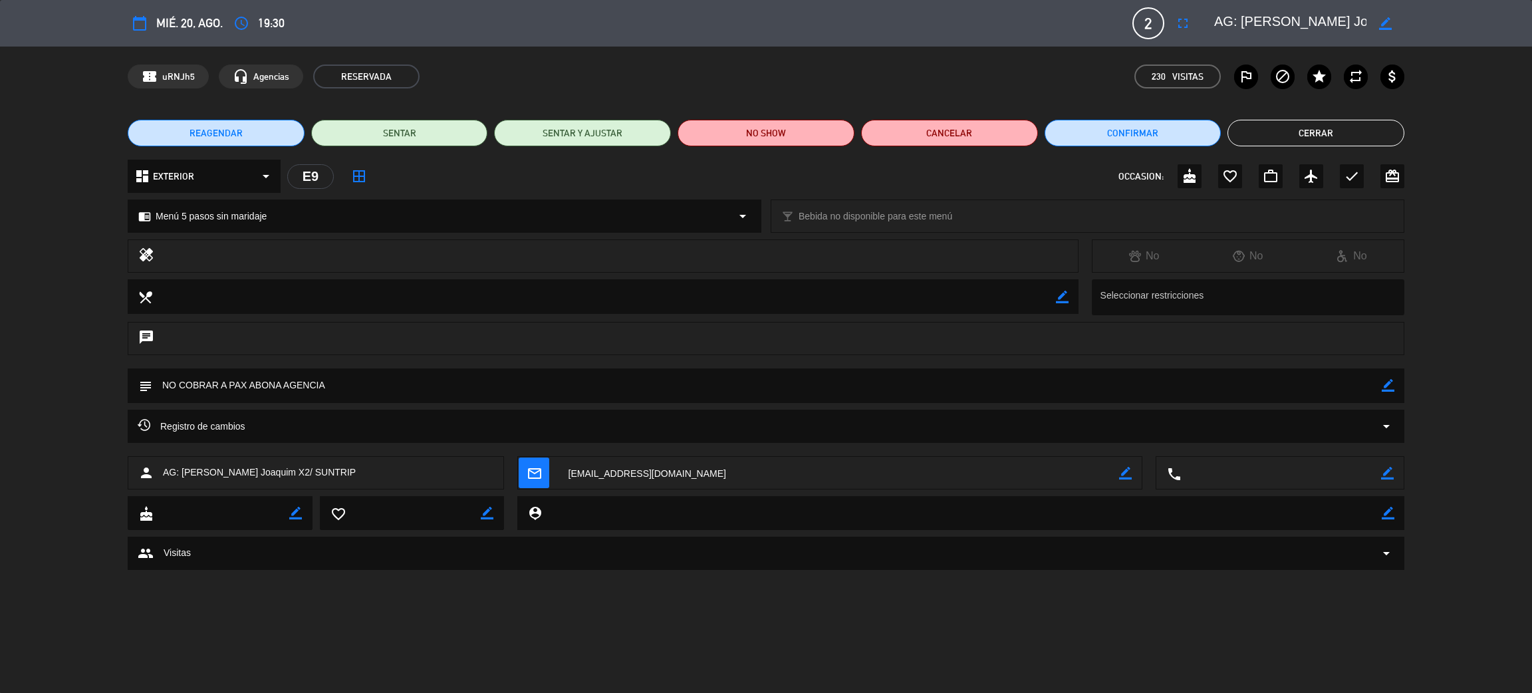
click at [1348, 130] on button "Cerrar" at bounding box center [1315, 133] width 177 height 27
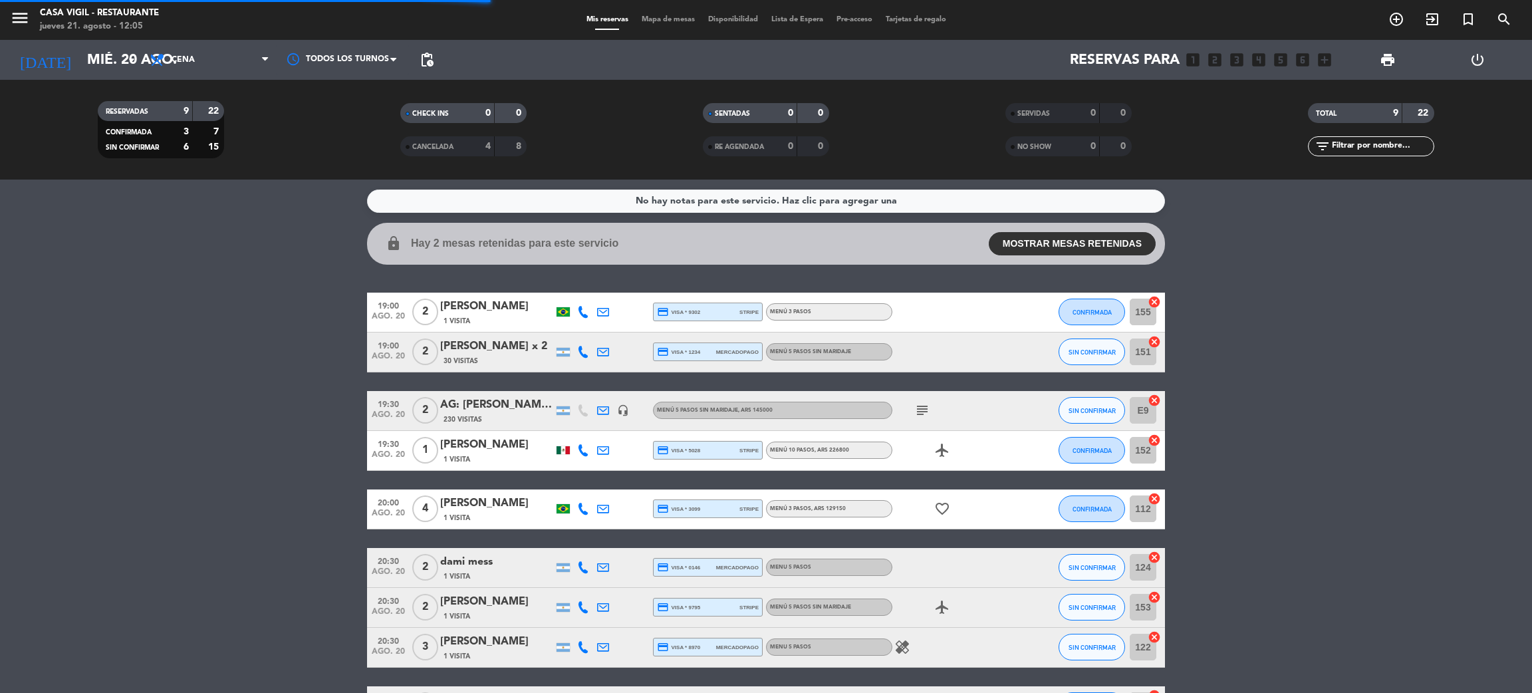
click at [301, 452] on bookings-row "19:00 [DATE] 2 [PERSON_NAME] 1 Visita credit_card visa * 9302 stripe Menú 3 Pas…" at bounding box center [766, 509] width 1532 height 433
click at [91, 61] on input "mié. 20 ago." at bounding box center [171, 60] width 183 height 30
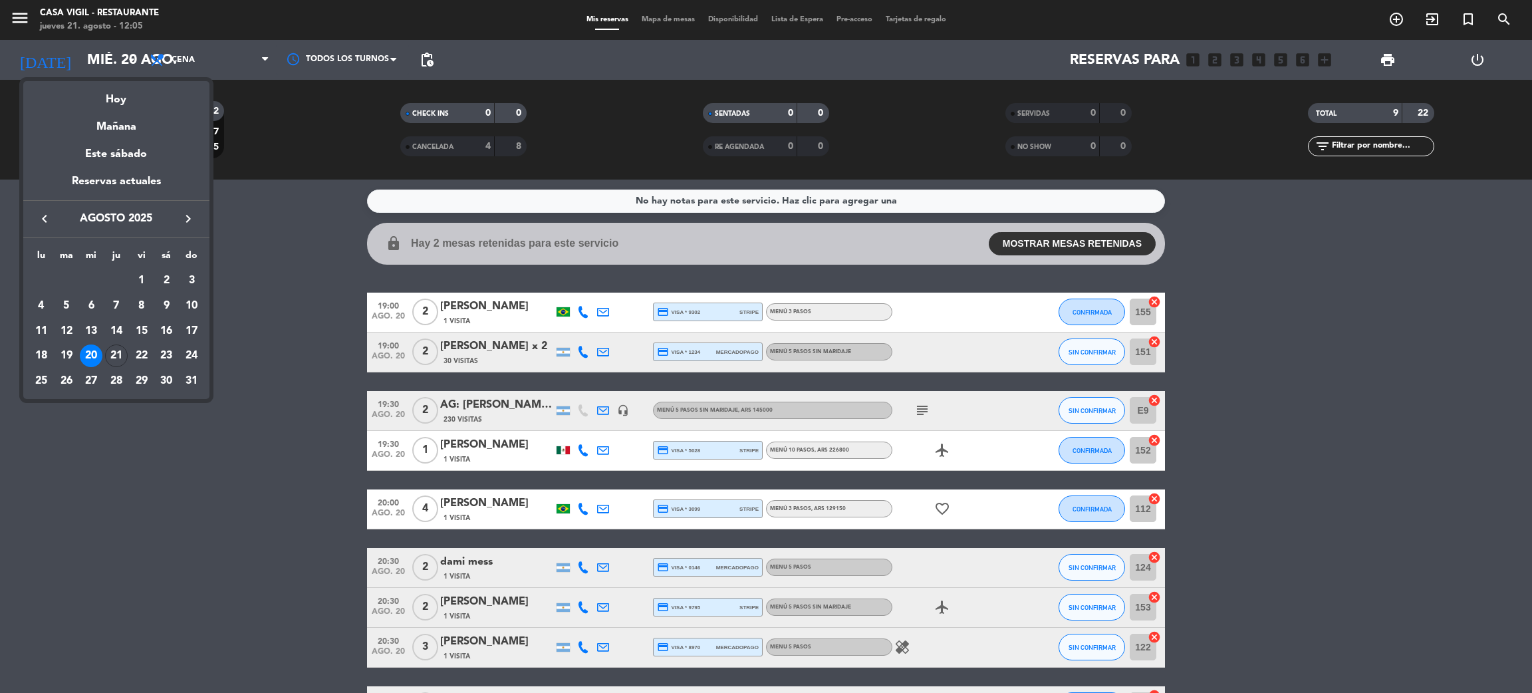
click at [17, 19] on div at bounding box center [766, 346] width 1532 height 693
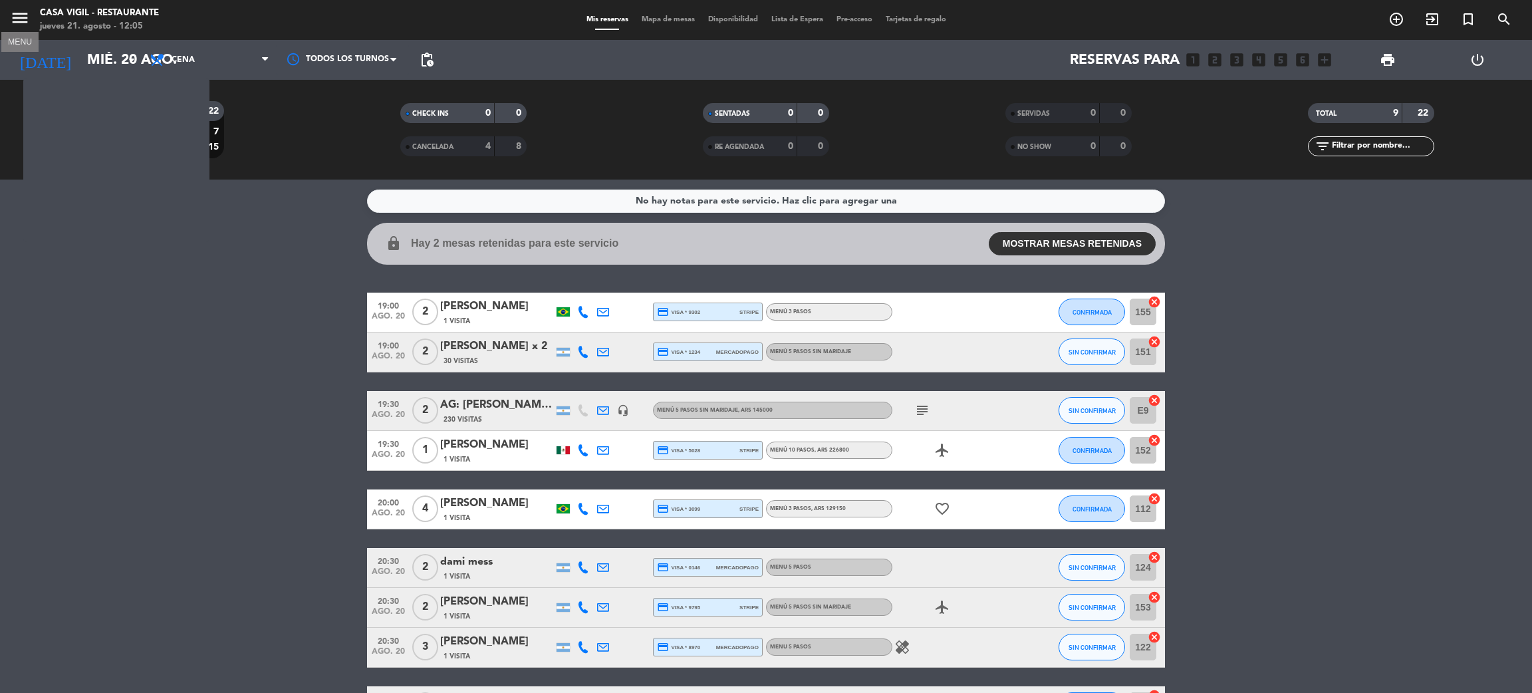
click at [15, 16] on icon "menu" at bounding box center [20, 18] width 20 height 20
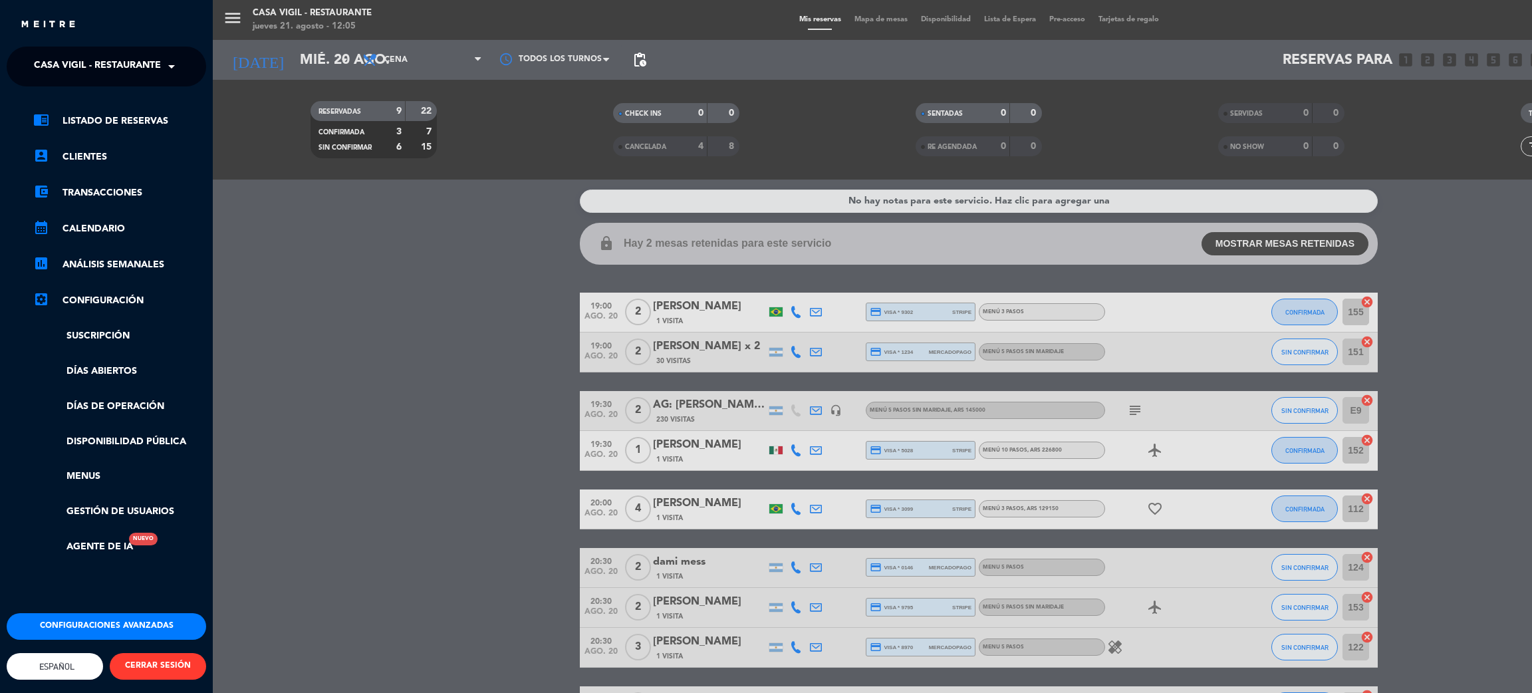
click at [107, 64] on span "Casa Vigil - Restaurante" at bounding box center [97, 67] width 127 height 28
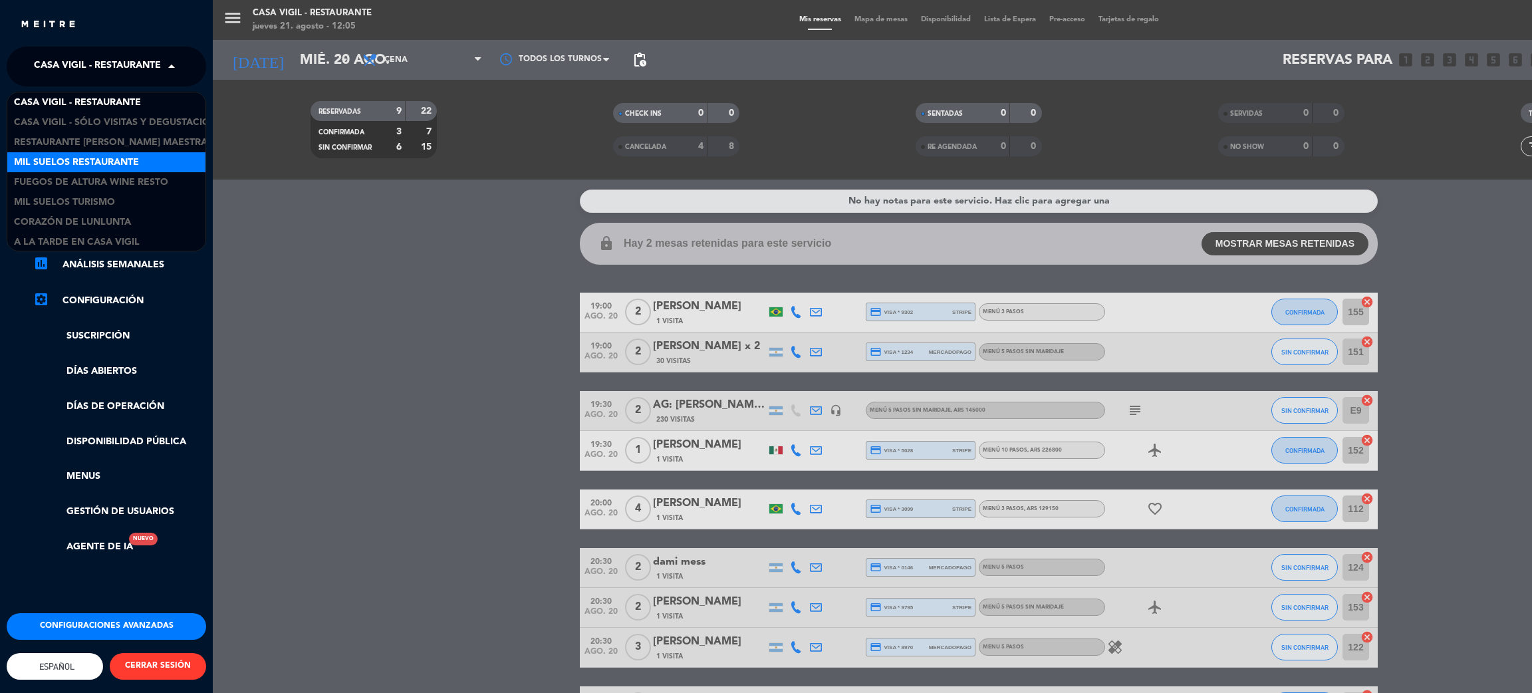
click at [123, 166] on span "Mil Suelos Restaurante" at bounding box center [76, 162] width 125 height 15
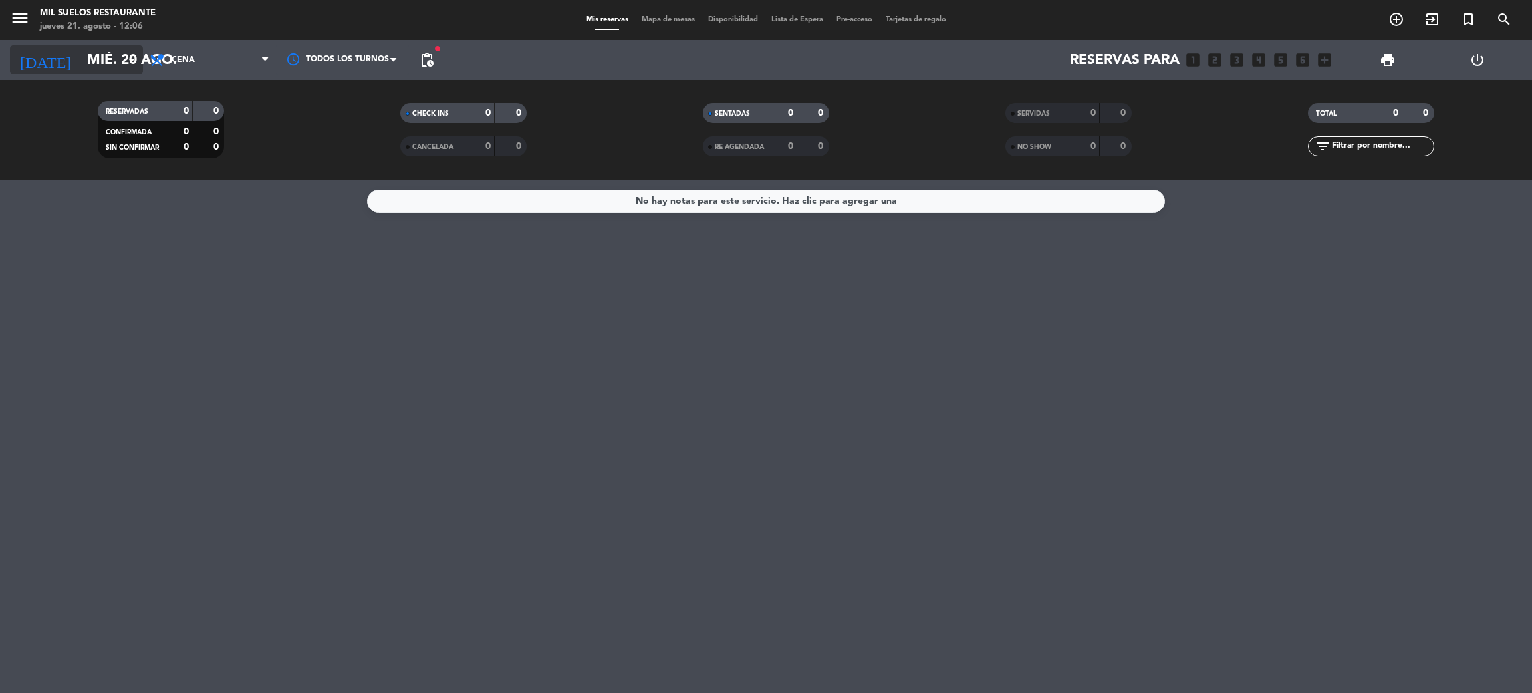
click at [118, 73] on input "mié. 20 ago." at bounding box center [171, 60] width 183 height 30
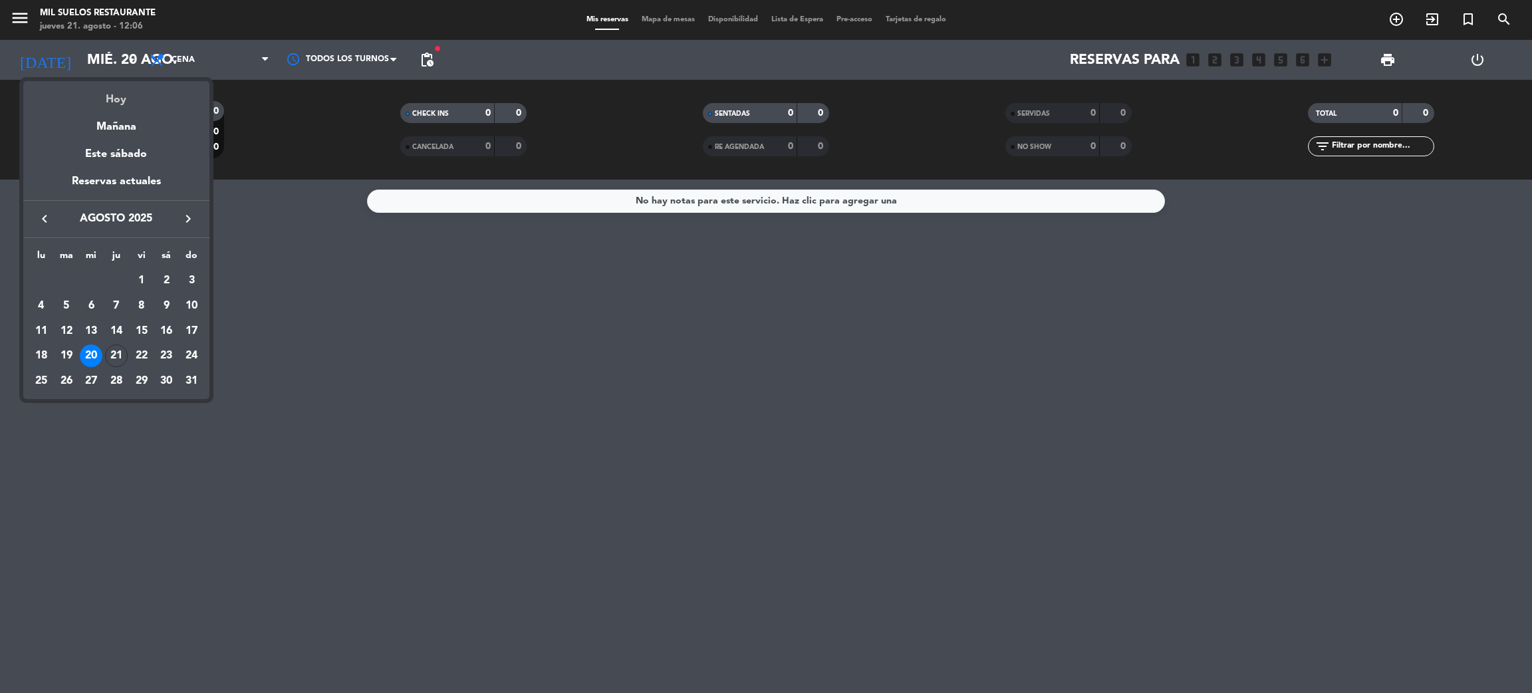
click at [134, 102] on div "Hoy" at bounding box center [116, 94] width 186 height 27
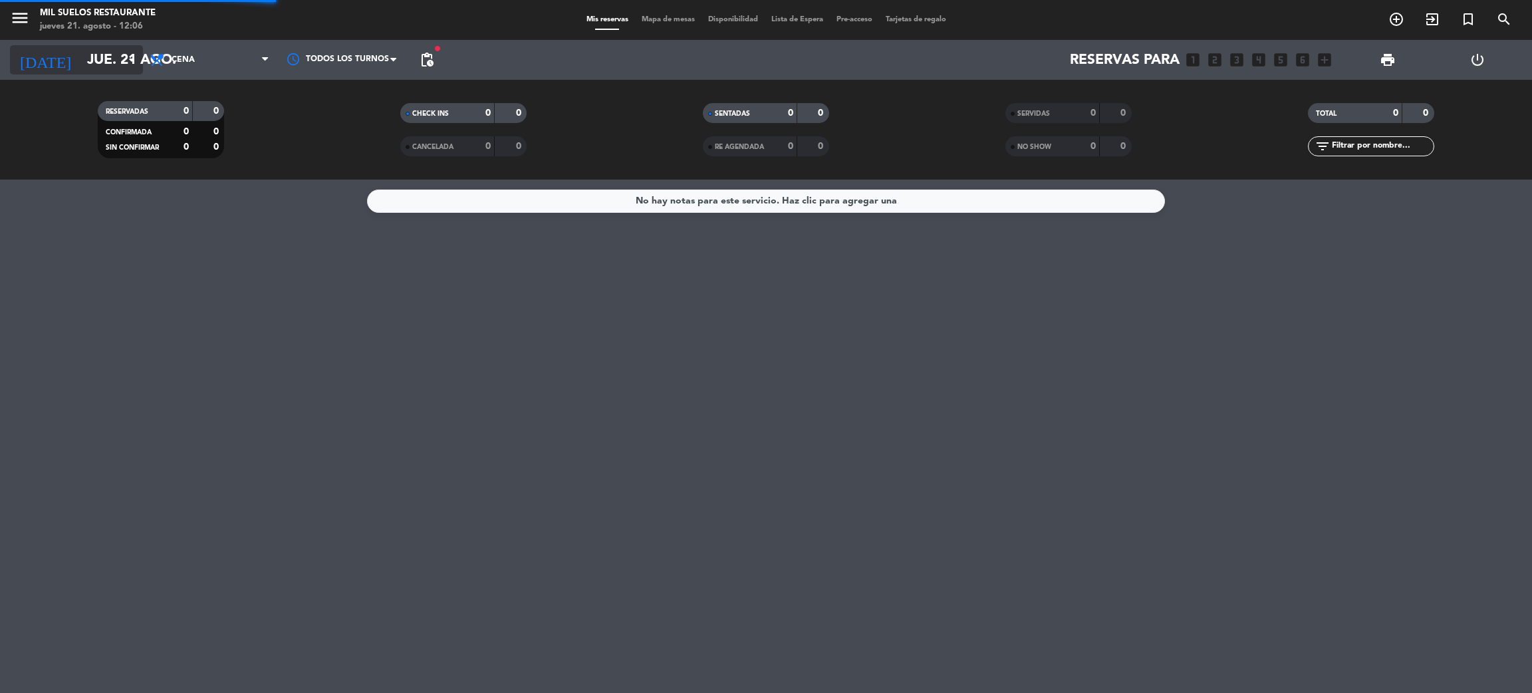
click at [94, 54] on input "jue. 21 ago." at bounding box center [171, 60] width 183 height 30
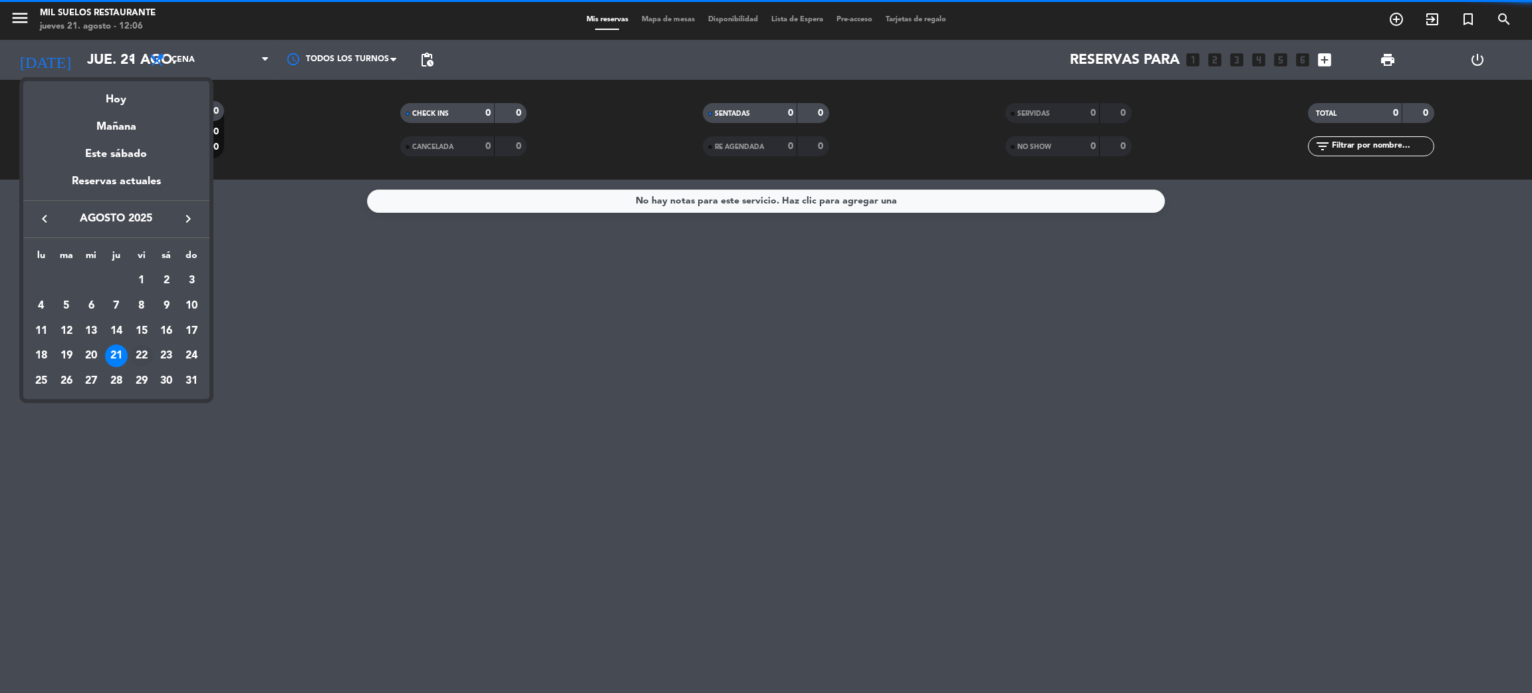
click at [143, 355] on div "22" at bounding box center [141, 355] width 23 height 23
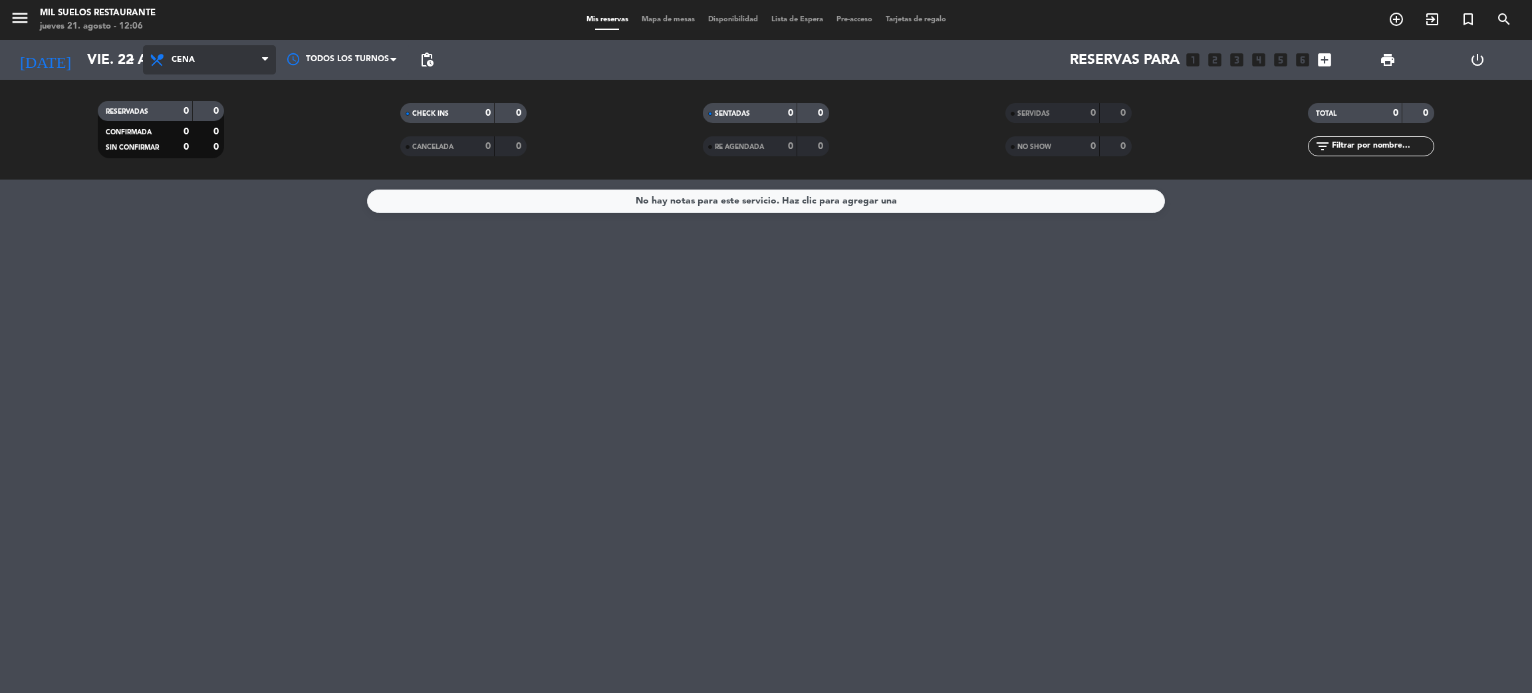
click at [213, 64] on span "Cena" at bounding box center [209, 59] width 133 height 29
click at [216, 114] on div "menu Mil Suelos Restaurante jueves 21. agosto - 12:06 Mis reservas Mapa de mesa…" at bounding box center [766, 90] width 1532 height 180
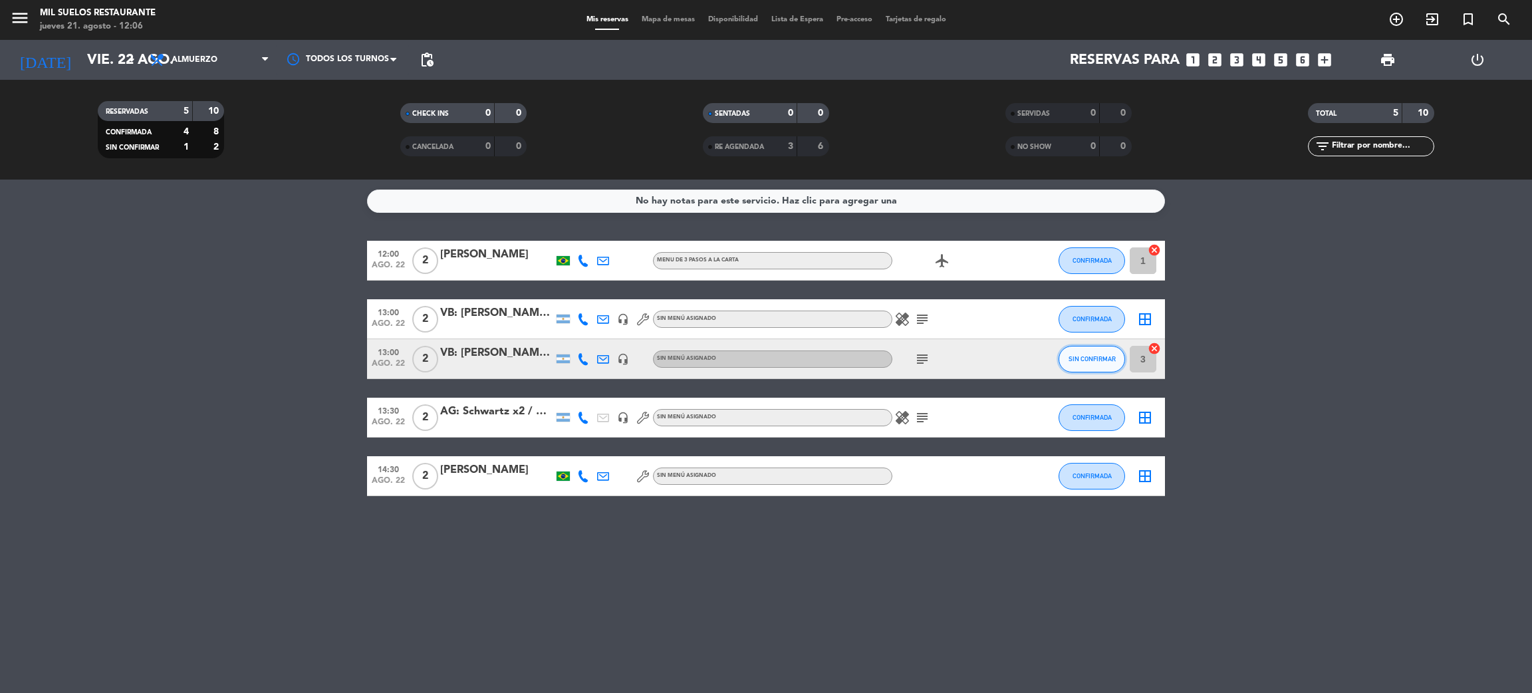
click at [1084, 363] on button "SIN CONFIRMAR" at bounding box center [1091, 359] width 66 height 27
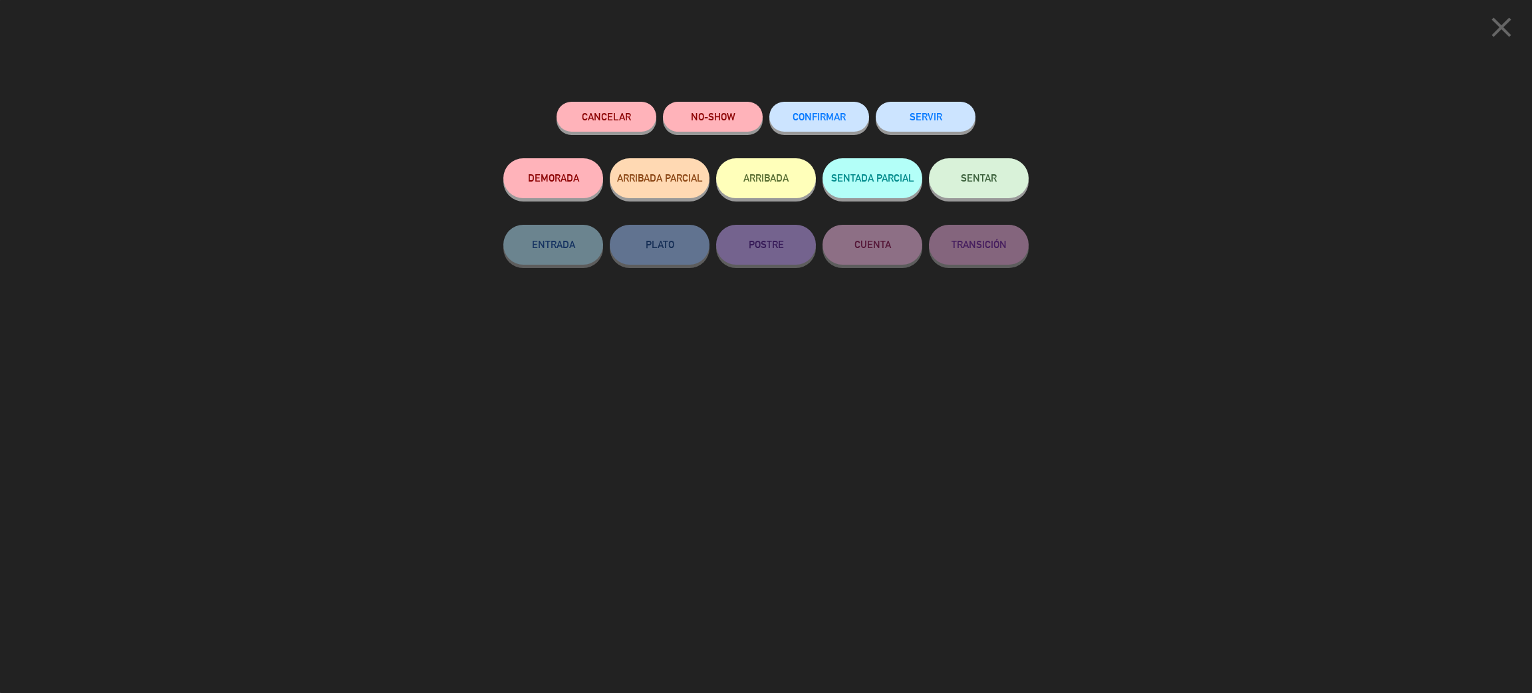
click at [839, 110] on button "CONFIRMAR" at bounding box center [819, 117] width 100 height 30
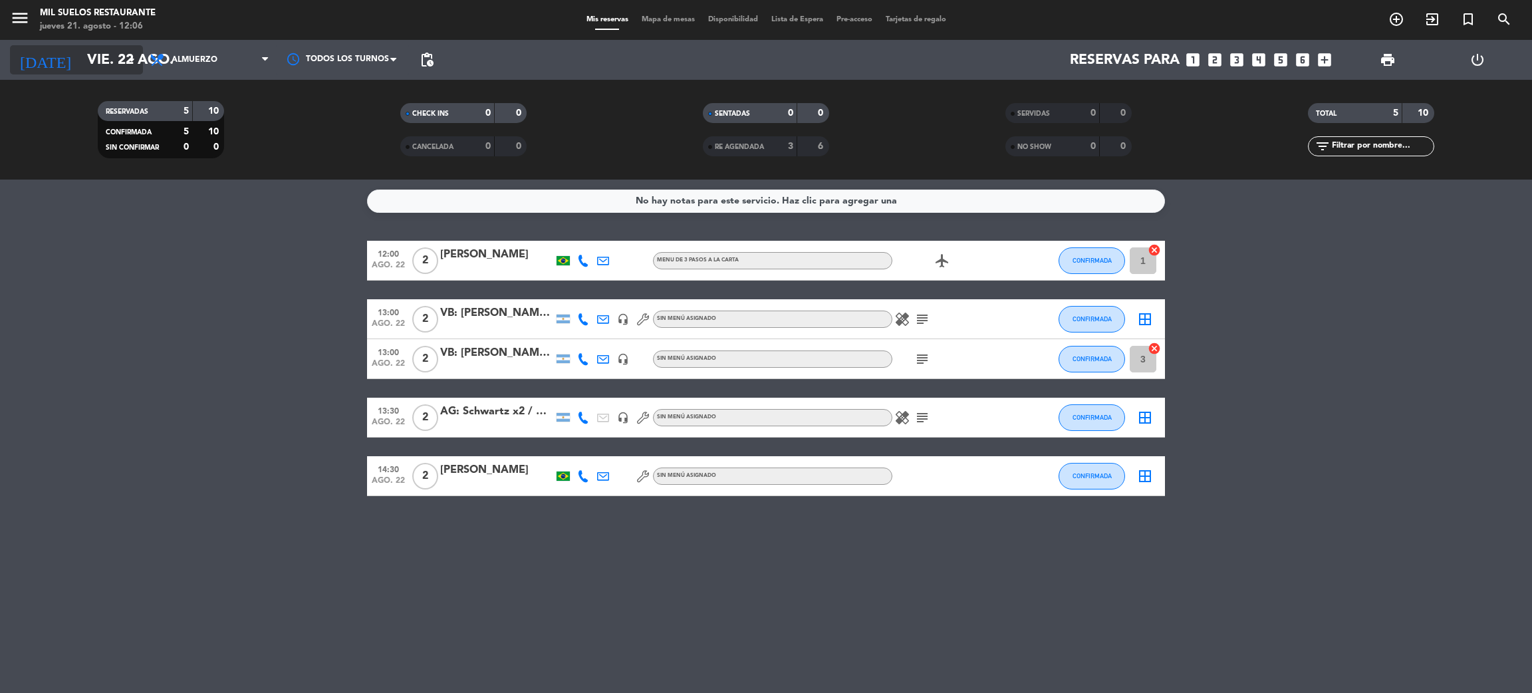
click at [96, 55] on input "vie. 22 ago." at bounding box center [171, 60] width 183 height 30
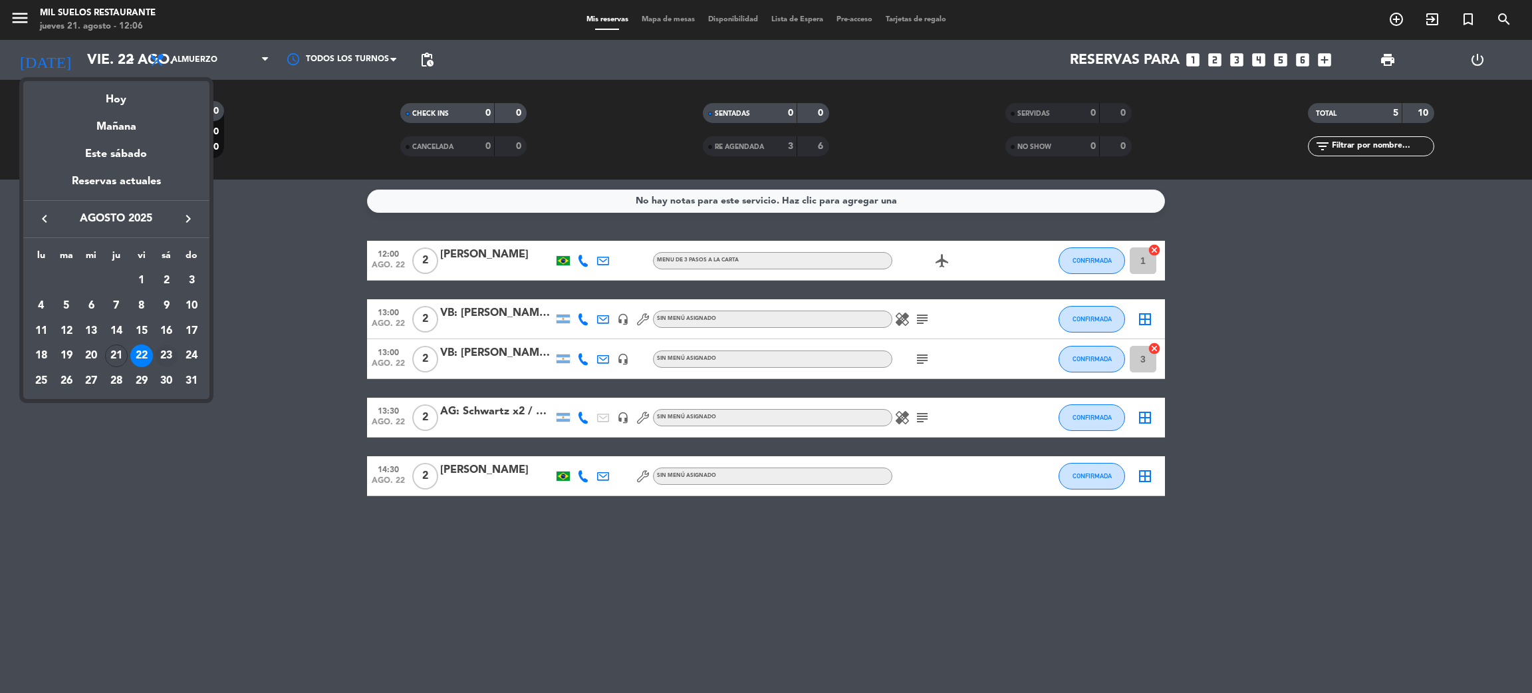
click at [167, 358] on div "23" at bounding box center [166, 355] width 23 height 23
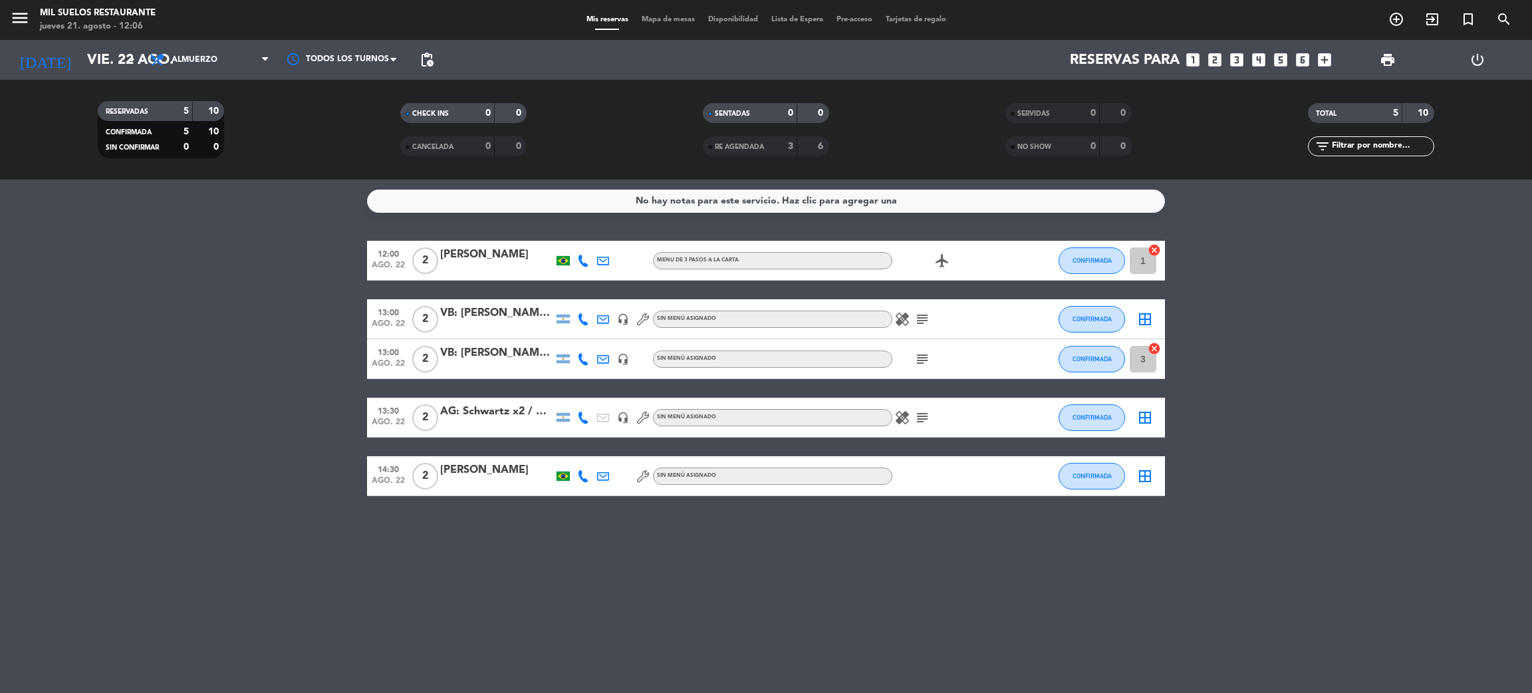
type input "sáb. 23 ago."
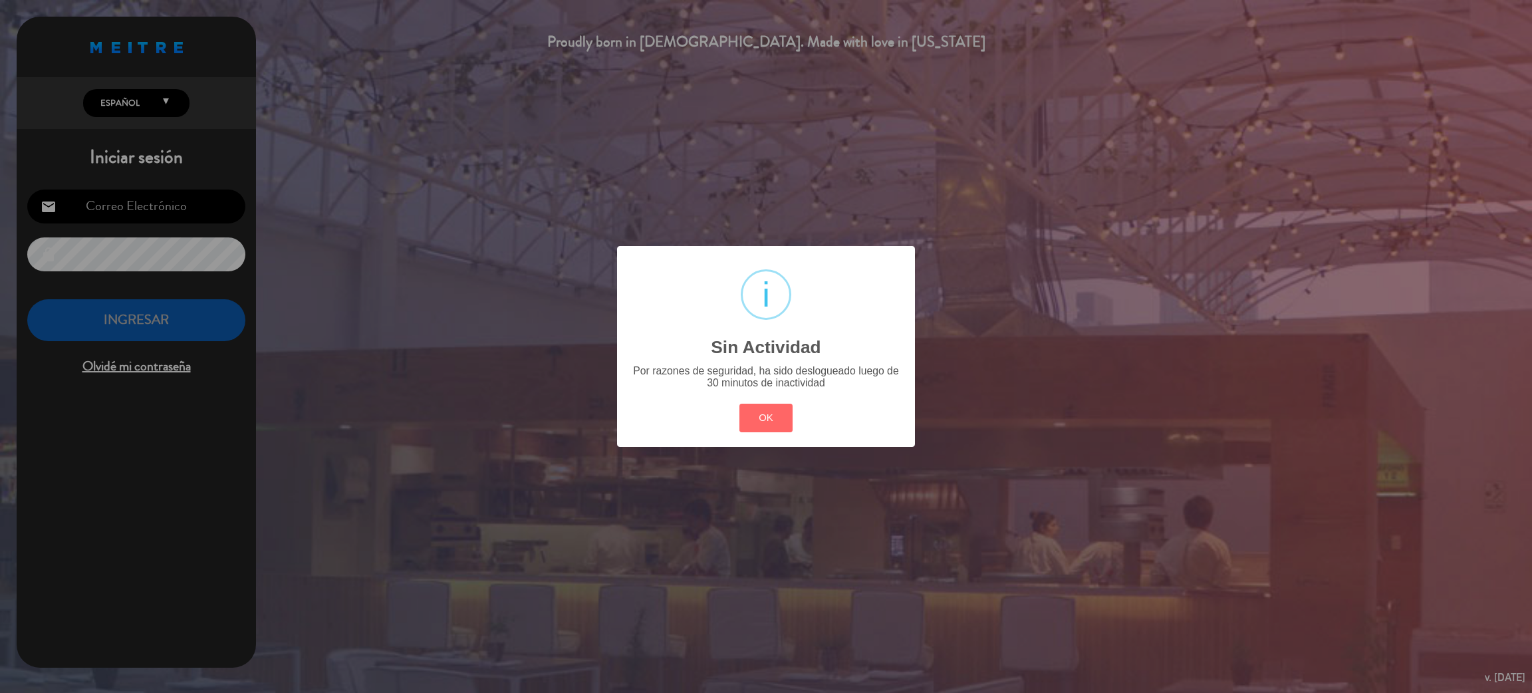
type input "[EMAIL_ADDRESS][DOMAIN_NAME]"
